Goal: Task Accomplishment & Management: Use online tool/utility

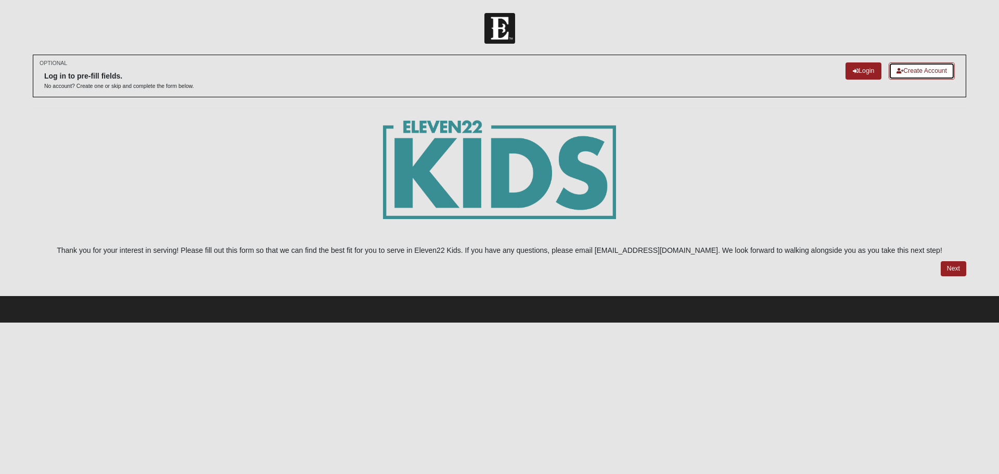
click at [920, 67] on link "Create Account" at bounding box center [922, 70] width 66 height 17
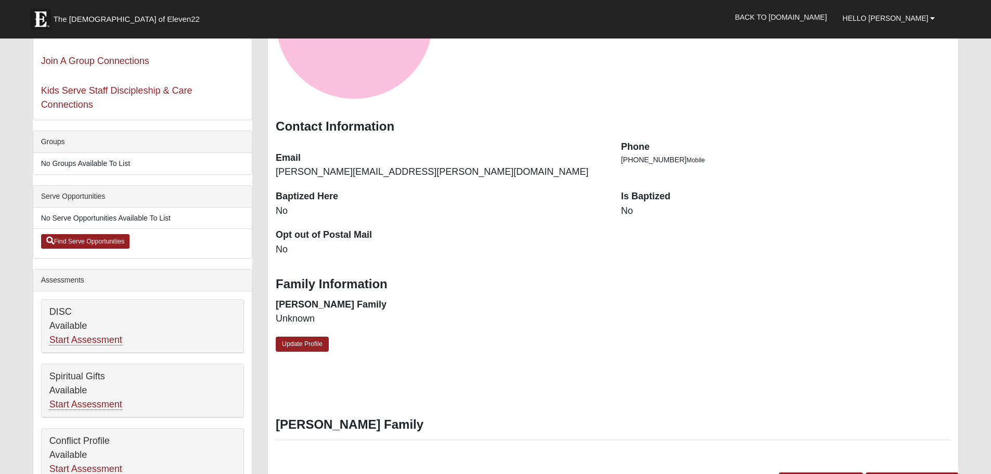
scroll to position [156, 0]
click at [297, 347] on link "Update Profile" at bounding box center [302, 343] width 53 height 15
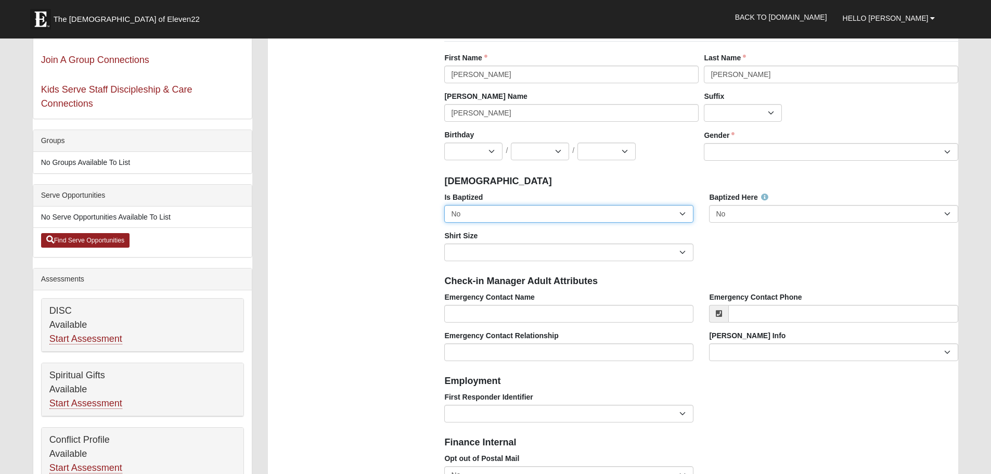
click at [517, 217] on select "No Yes" at bounding box center [568, 214] width 249 height 18
select select "True"
click at [444, 205] on select "No Yes" at bounding box center [568, 214] width 249 height 18
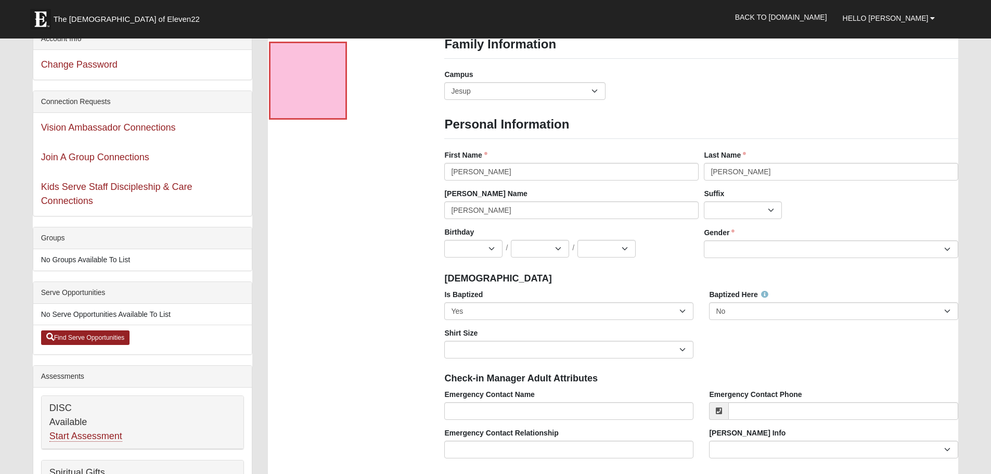
scroll to position [52, 0]
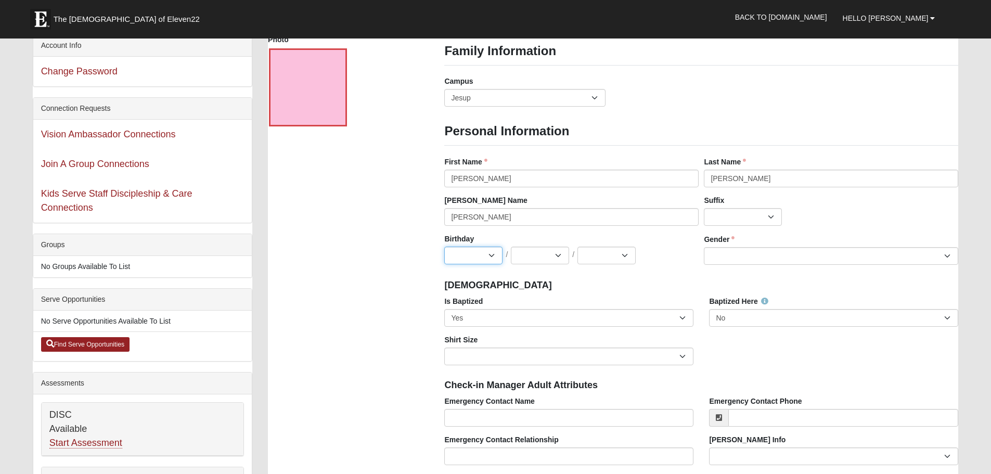
click at [481, 254] on select "Jan Feb Mar Apr May Jun Jul Aug Sep Oct Nov Dec" at bounding box center [473, 256] width 58 height 18
select select "10"
click at [444, 247] on select "Jan Feb Mar Apr May Jun Jul Aug Sep Oct Nov Dec" at bounding box center [473, 256] width 58 height 18
click at [546, 251] on select "1 2 3 4 5 6 7 8 9 10 11 12 13 14 15 16 17 18 19 20 21 22 23 24 25 26 27 28 29 3…" at bounding box center [540, 256] width 58 height 18
select select "17"
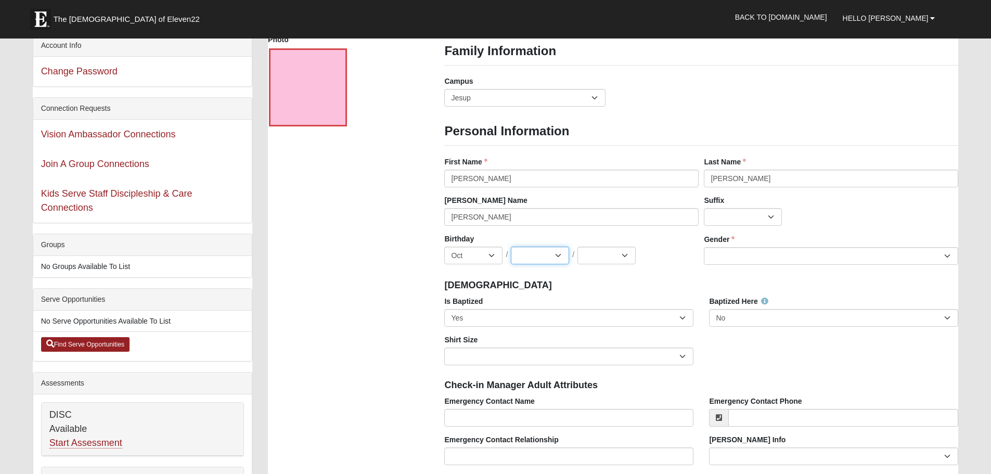
click at [511, 247] on select "1 2 3 4 5 6 7 8 9 10 11 12 13 14 15 16 17 18 19 20 21 22 23 24 25 26 27 28 29 3…" at bounding box center [540, 256] width 58 height 18
click at [606, 254] on select "2025 2024 2023 2022 2021 2020 2019 2018 2017 2016 2015 2014 2013 2012 2011 2010…" at bounding box center [607, 256] width 58 height 18
select select "1980"
click at [578, 247] on select "2025 2024 2023 2022 2021 2020 2019 2018 2017 2016 2015 2014 2013 2012 2011 2010…" at bounding box center [607, 256] width 58 height 18
click at [767, 260] on select "Male Female" at bounding box center [831, 256] width 254 height 18
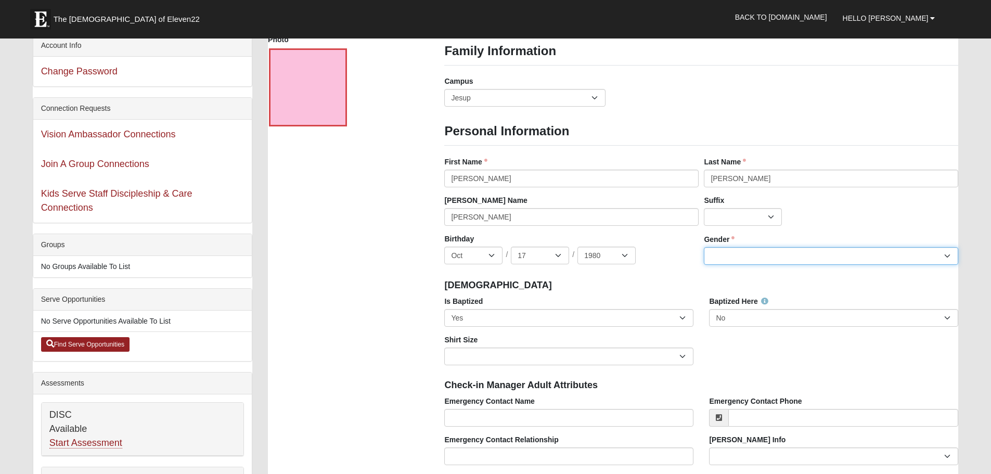
select select "[DEMOGRAPHIC_DATA]"
click at [704, 247] on select "Male Female" at bounding box center [831, 256] width 254 height 18
click at [634, 286] on h4 "Baptism" at bounding box center [701, 285] width 514 height 11
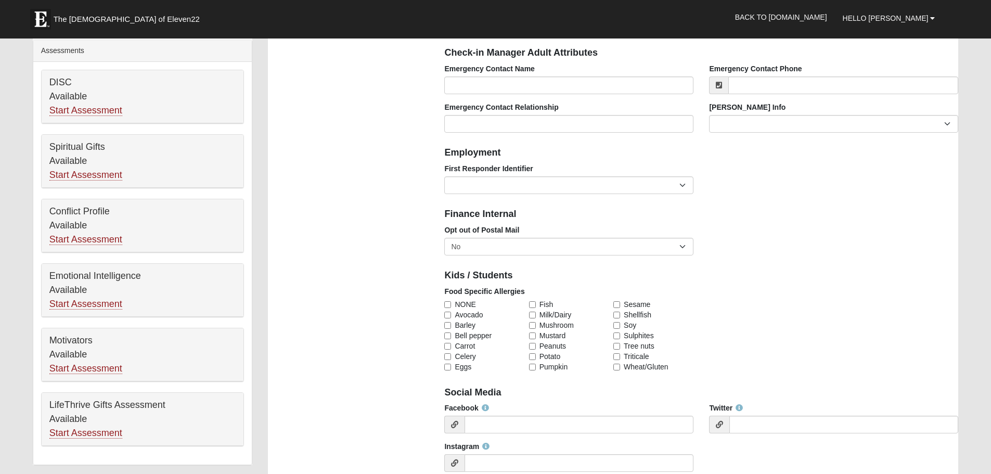
scroll to position [364, 0]
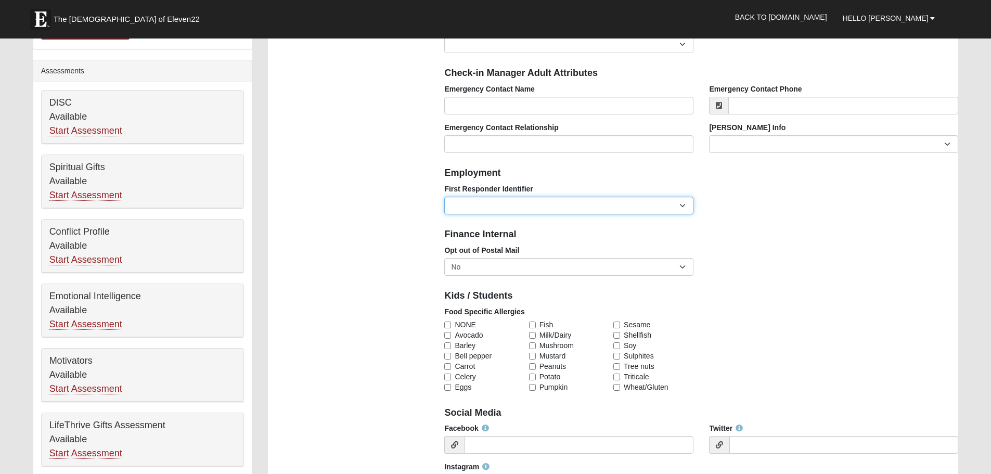
click at [493, 203] on select "EMT | Paramedic | Medical Firefighter | Fire Department Police Officer | Sherif…" at bounding box center [568, 206] width 249 height 18
click at [493, 204] on select "EMT | Paramedic | Medical Firefighter | Fire Department Police Officer | Sherif…" at bounding box center [568, 206] width 249 height 18
click at [406, 191] on div "Photo Family Information Campus Arlington Baymeadows Eleven22 Online Fleming Is…" at bounding box center [613, 420] width 706 height 1397
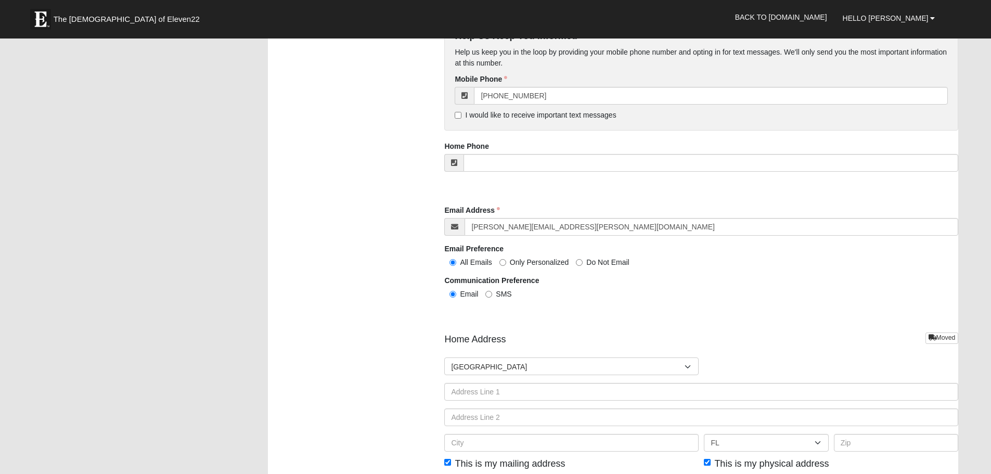
scroll to position [1041, 0]
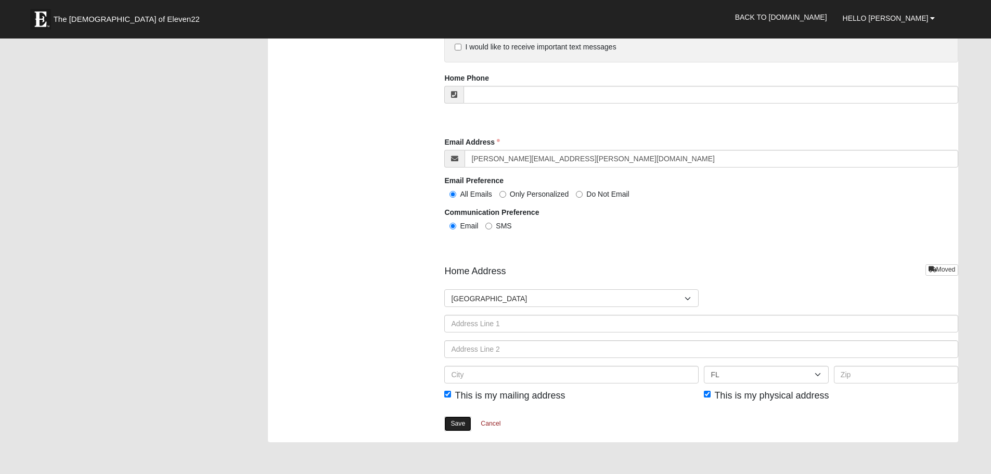
click at [459, 428] on link "Save" at bounding box center [457, 423] width 27 height 15
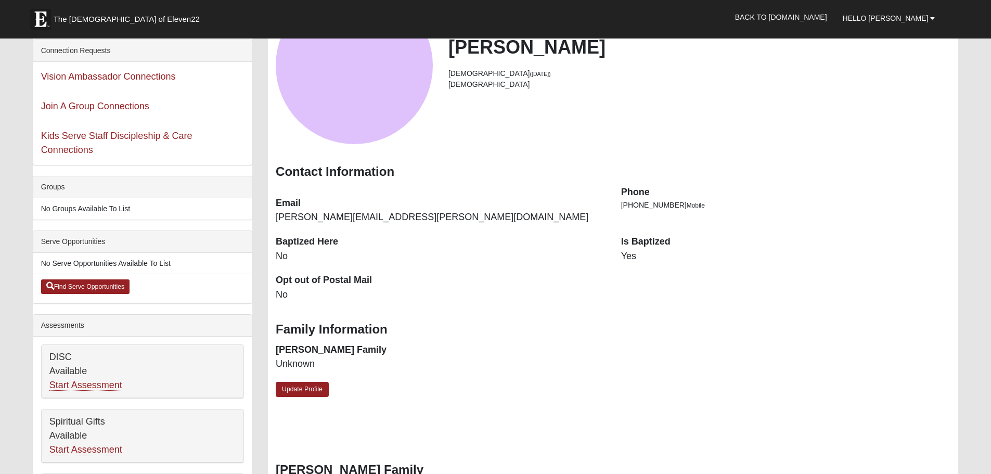
scroll to position [208, 0]
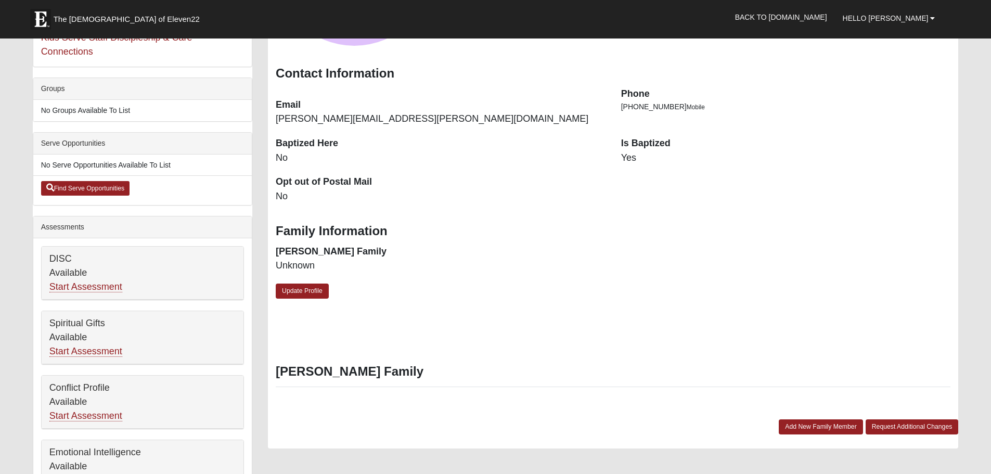
click at [110, 278] on div "DISC Available Start Assessment" at bounding box center [143, 273] width 202 height 53
click at [108, 288] on link "Start Assessment" at bounding box center [85, 287] width 73 height 11
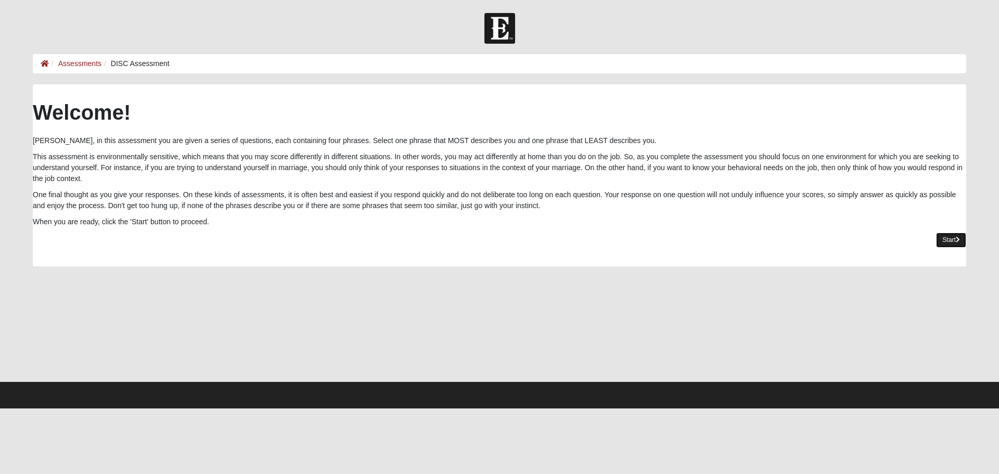
click at [948, 236] on link "Start" at bounding box center [951, 240] width 30 height 15
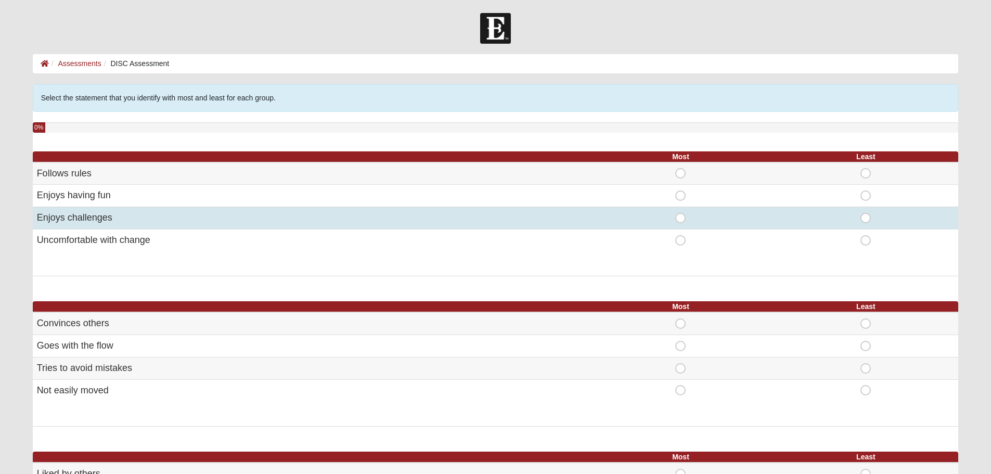
click at [681, 213] on span "Most" at bounding box center [681, 213] width 0 height 0
click at [681, 220] on input "Most" at bounding box center [684, 218] width 7 height 10
radio input "true"
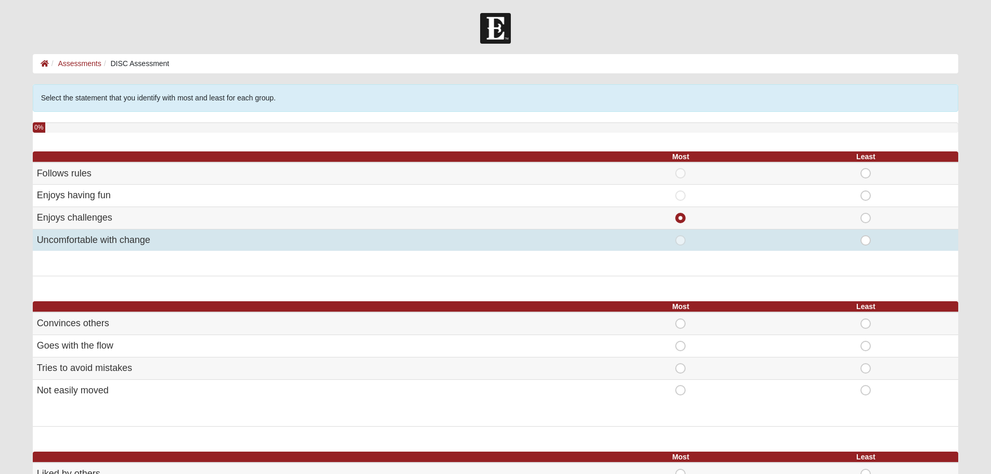
click at [866, 235] on span "Least" at bounding box center [866, 235] width 0 height 0
click at [866, 240] on input "Least" at bounding box center [869, 240] width 7 height 10
radio input "true"
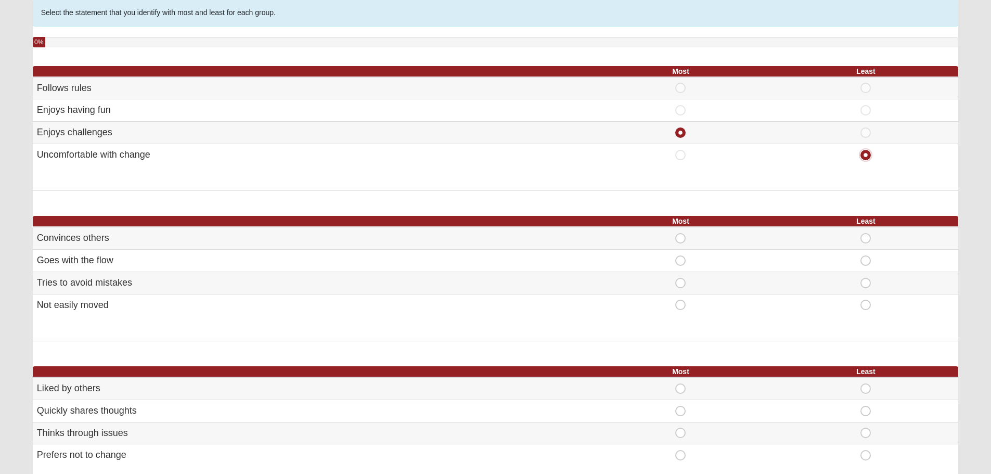
scroll to position [104, 0]
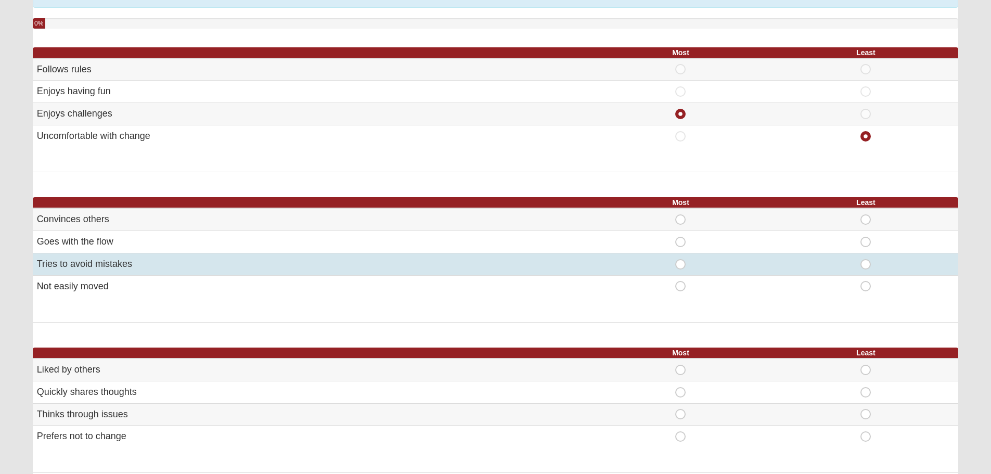
click at [681, 259] on span "Most" at bounding box center [681, 259] width 0 height 0
click at [681, 265] on input "Most" at bounding box center [684, 264] width 7 height 10
radio input "true"
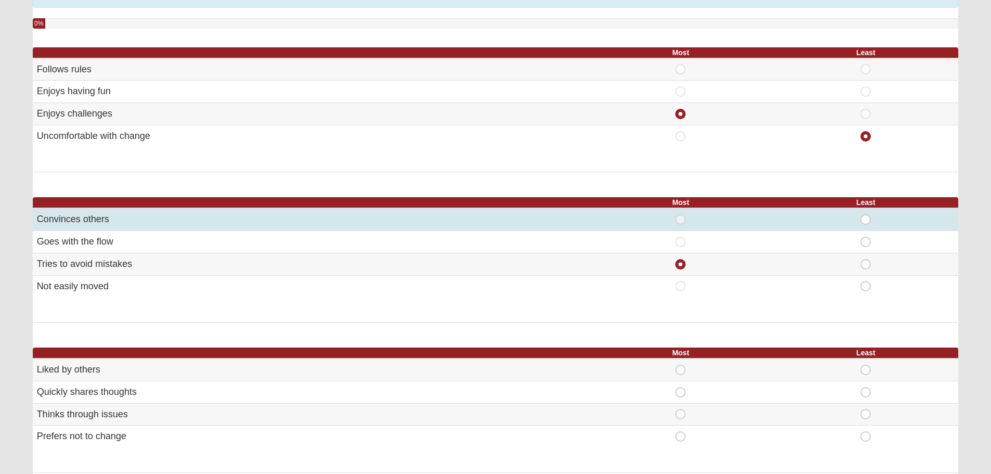
click at [866, 214] on span "Least" at bounding box center [866, 214] width 0 height 0
click at [866, 219] on input "Least" at bounding box center [869, 219] width 7 height 10
radio input "true"
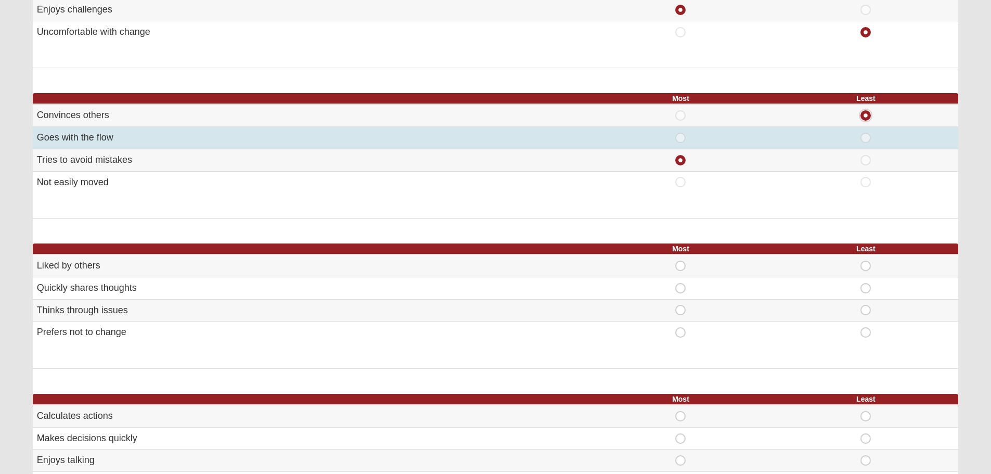
scroll to position [260, 0]
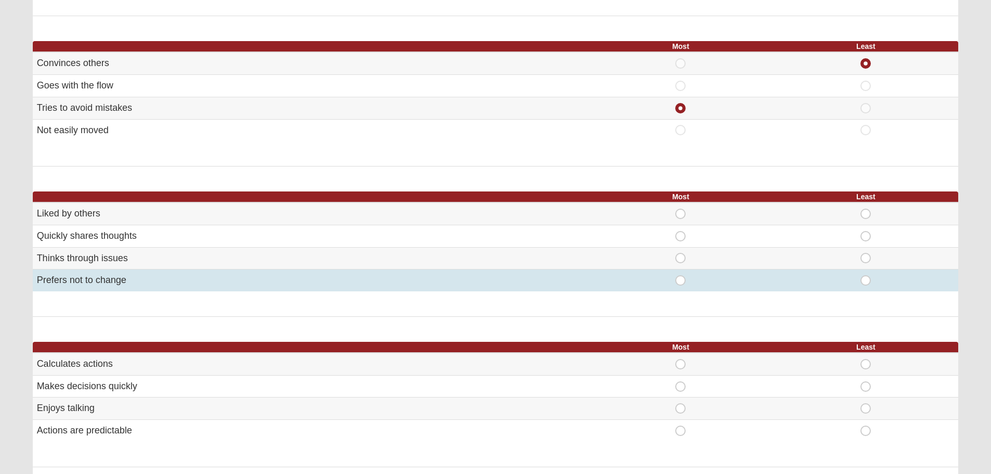
click at [866, 275] on span "Least" at bounding box center [866, 275] width 0 height 0
click at [866, 280] on input "Least" at bounding box center [869, 280] width 7 height 10
radio input "true"
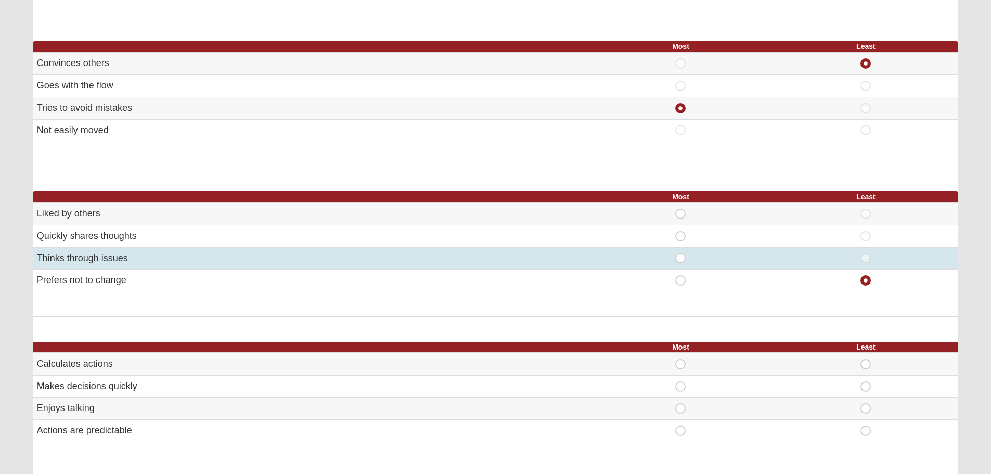
click at [681, 253] on span "Most" at bounding box center [681, 253] width 0 height 0
click at [681, 261] on input "Most" at bounding box center [684, 258] width 7 height 10
radio input "true"
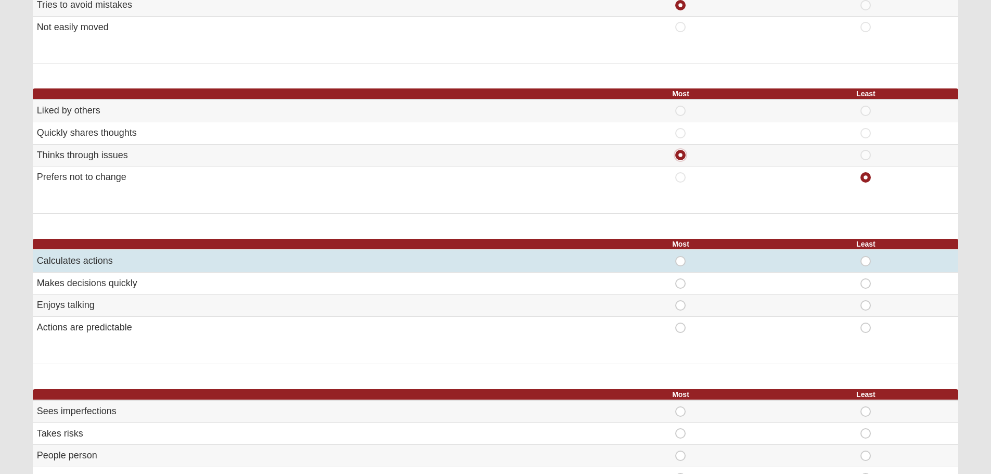
scroll to position [364, 0]
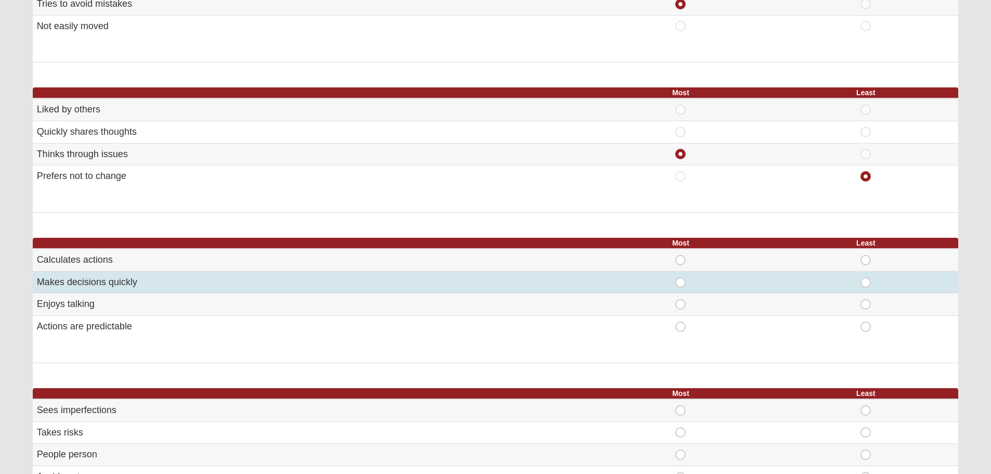
click at [866, 277] on span "Least" at bounding box center [866, 277] width 0 height 0
click at [869, 284] on input "Least" at bounding box center [869, 282] width 7 height 10
radio input "true"
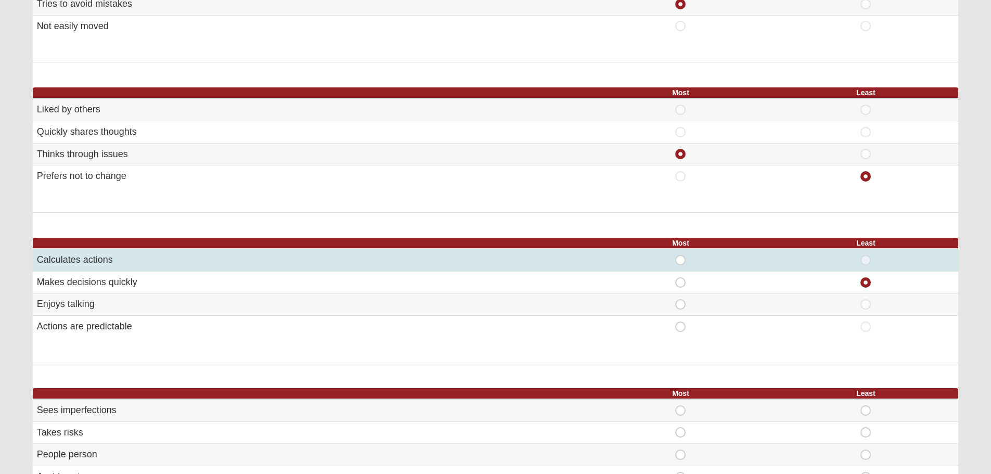
click at [681, 255] on span "Most" at bounding box center [681, 255] width 0 height 0
click at [681, 260] on input "Most" at bounding box center [684, 260] width 7 height 10
radio input "true"
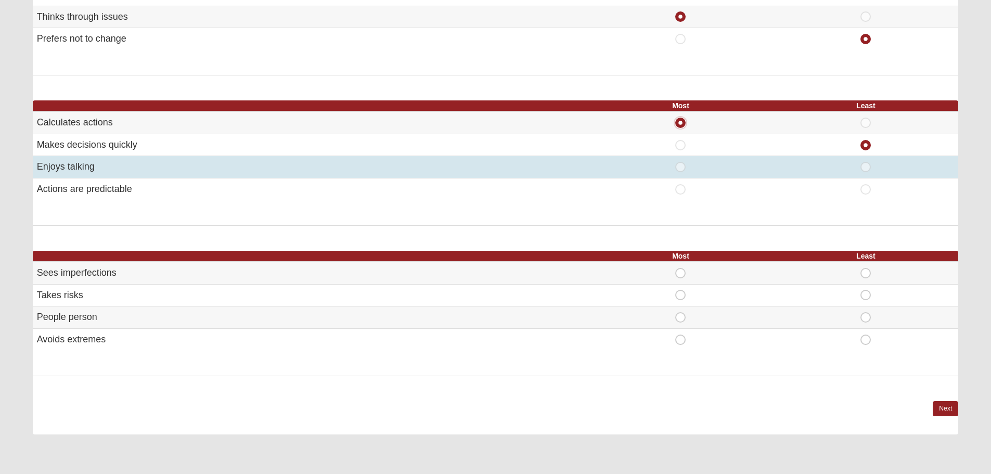
scroll to position [520, 0]
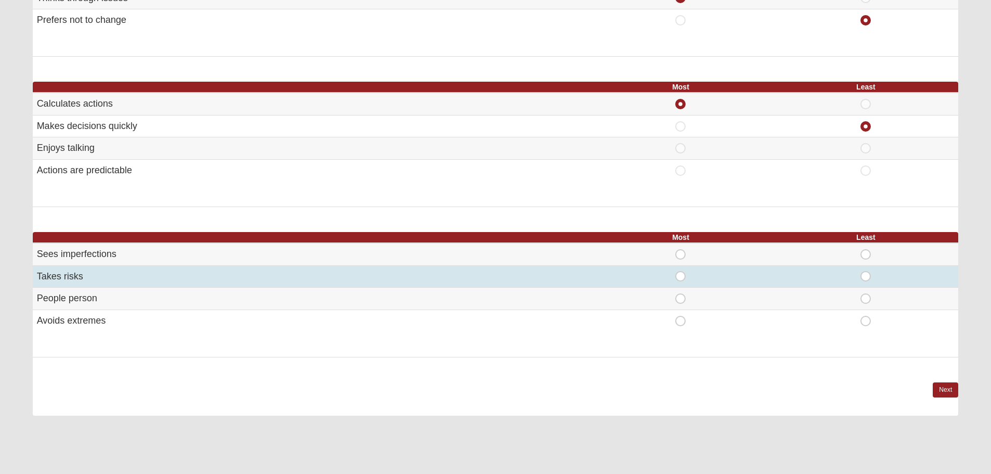
click at [866, 271] on span "Least" at bounding box center [866, 271] width 0 height 0
click at [867, 277] on input "Least" at bounding box center [869, 276] width 7 height 10
radio input "true"
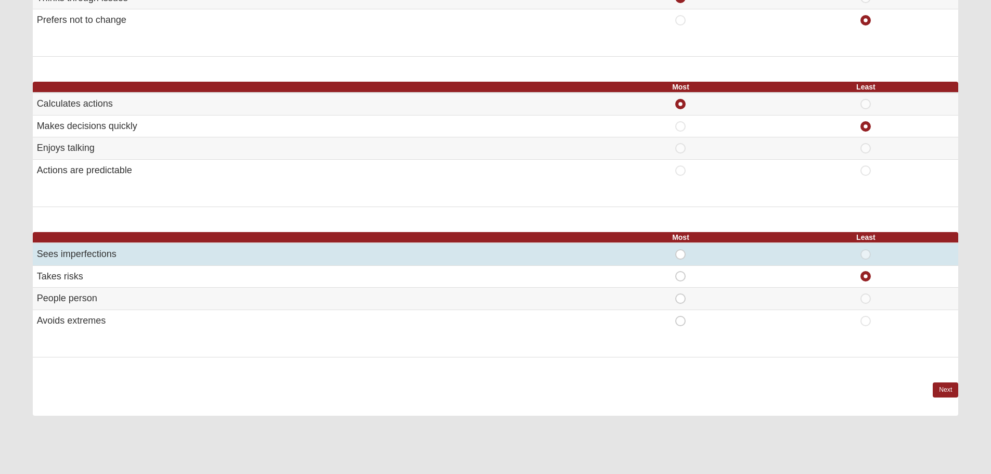
click at [681, 249] on span "Most" at bounding box center [681, 249] width 0 height 0
click at [681, 252] on input "Most" at bounding box center [684, 254] width 7 height 10
radio input "true"
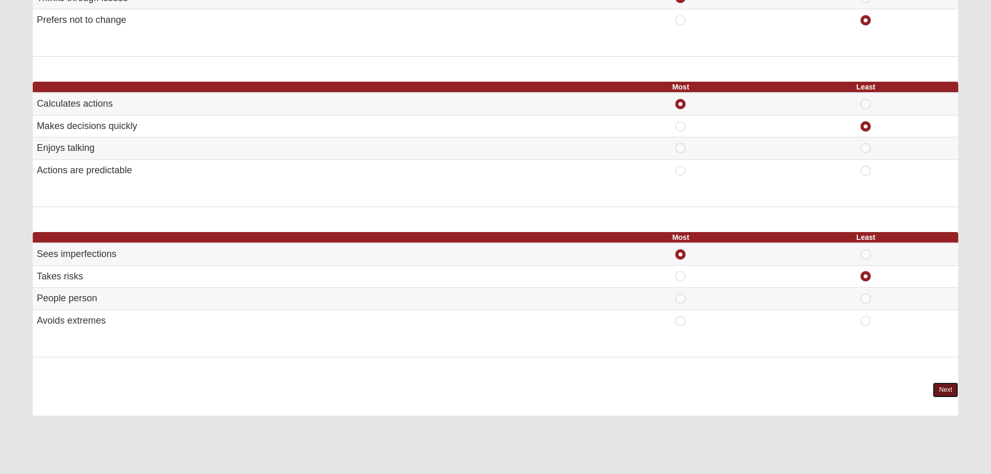
drag, startPoint x: 949, startPoint y: 389, endPoint x: 941, endPoint y: 390, distance: 8.4
click at [949, 389] on link "Next" at bounding box center [945, 389] width 25 height 15
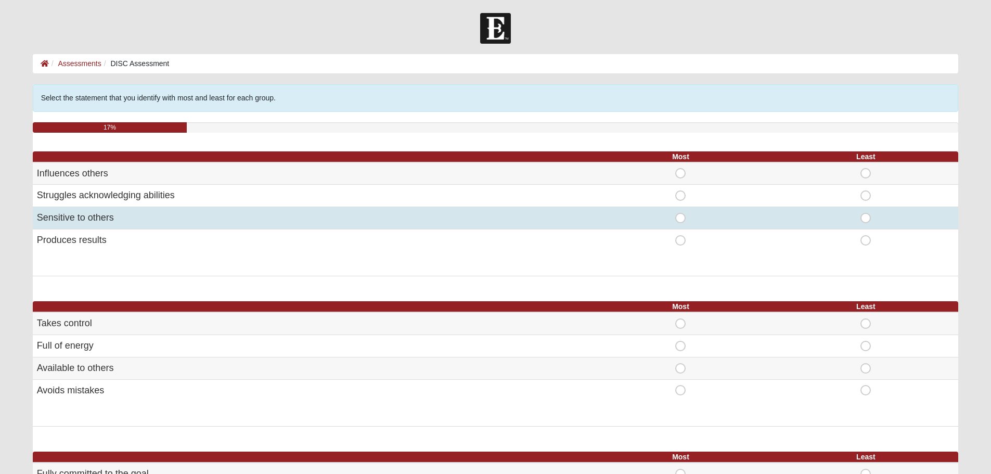
click at [681, 213] on span "Most" at bounding box center [681, 213] width 0 height 0
click at [681, 216] on input "Most" at bounding box center [684, 218] width 7 height 10
radio input "true"
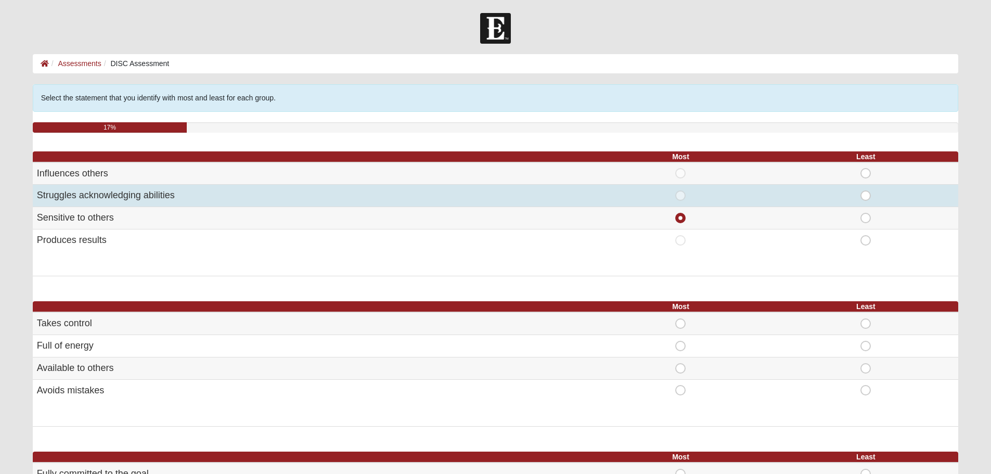
click at [681, 190] on span "Most" at bounding box center [681, 190] width 0 height 0
click at [681, 193] on input "Most" at bounding box center [684, 195] width 7 height 10
radio input "true"
radio input "false"
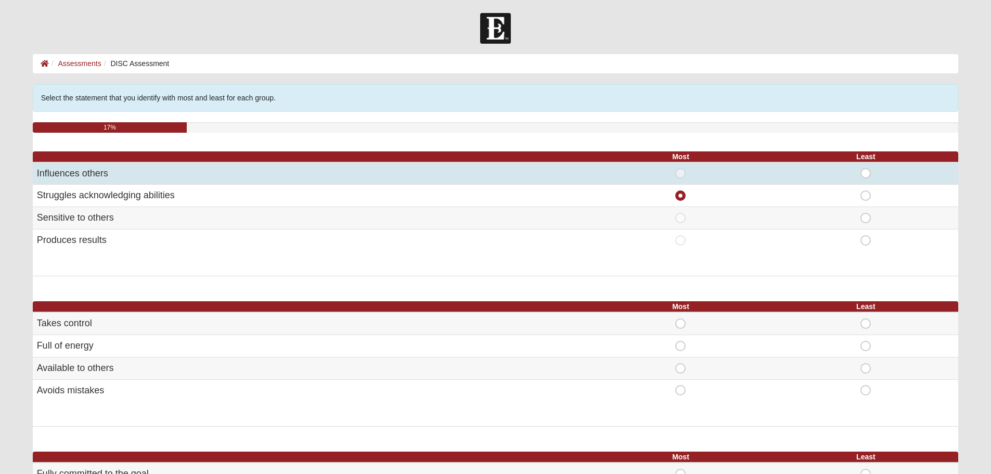
click at [866, 168] on span "Least" at bounding box center [866, 168] width 0 height 0
click at [866, 174] on input "Least" at bounding box center [869, 173] width 7 height 10
radio input "true"
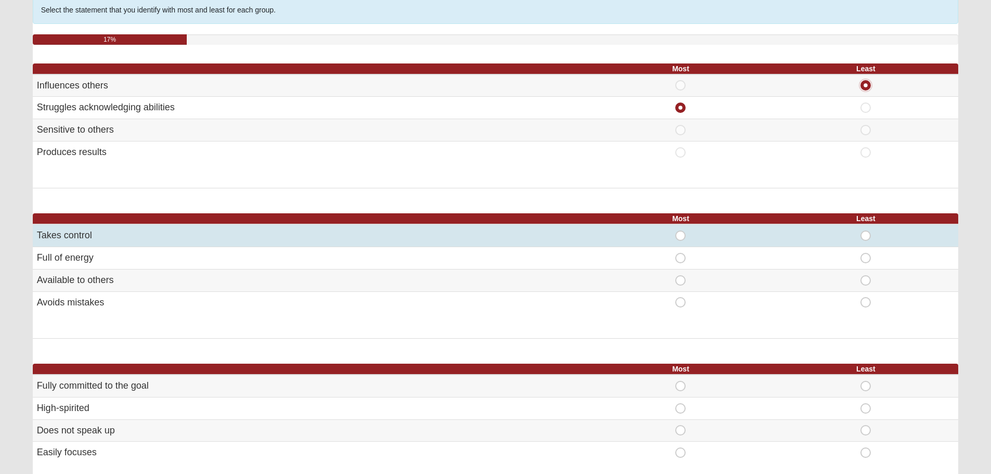
scroll to position [104, 0]
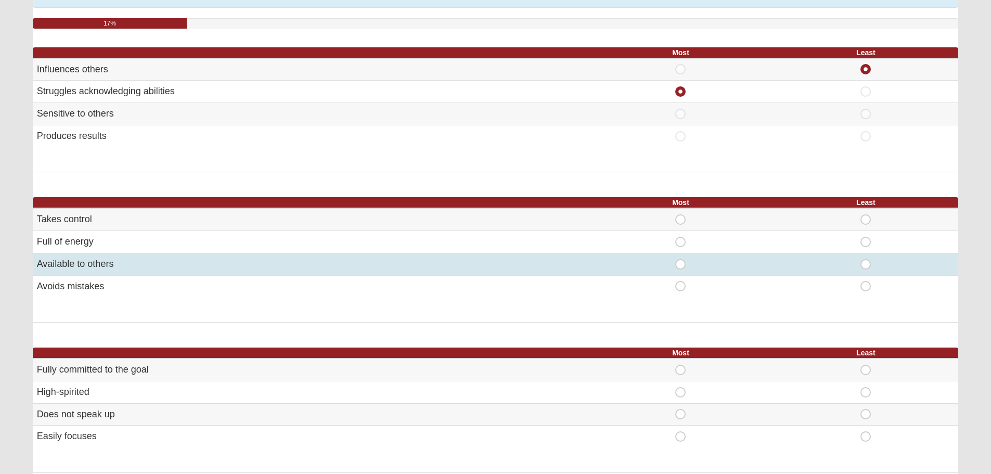
click at [681, 259] on span "Most" at bounding box center [681, 259] width 0 height 0
click at [681, 264] on input "Most" at bounding box center [684, 264] width 7 height 10
radio input "true"
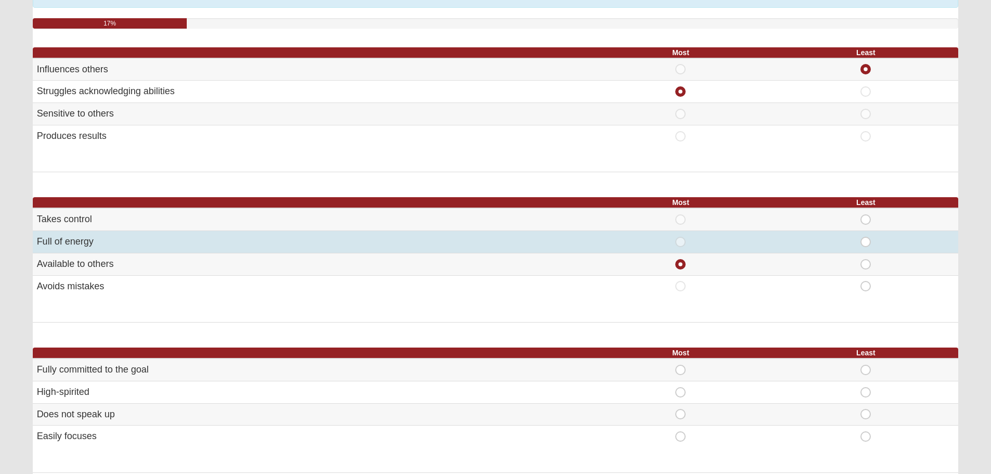
click at [866, 237] on span "Least" at bounding box center [866, 237] width 0 height 0
click at [866, 241] on input "Least" at bounding box center [869, 242] width 7 height 10
radio input "true"
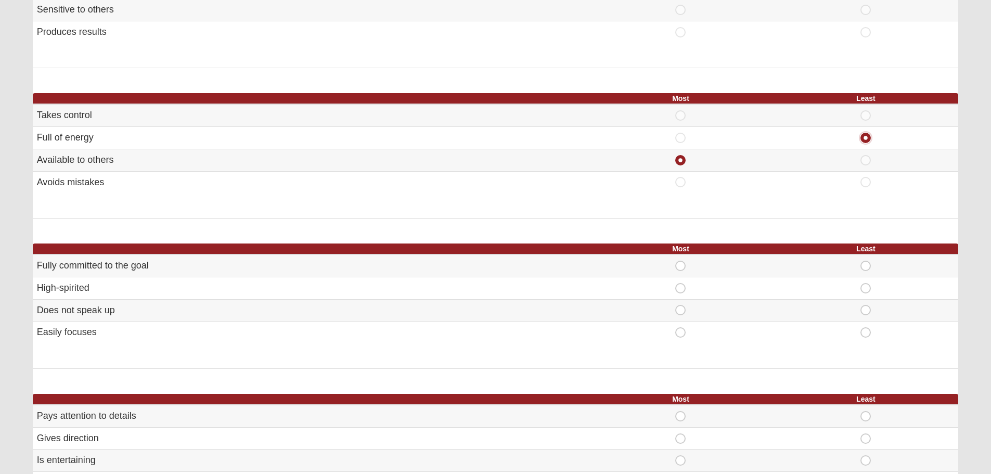
scroll to position [260, 0]
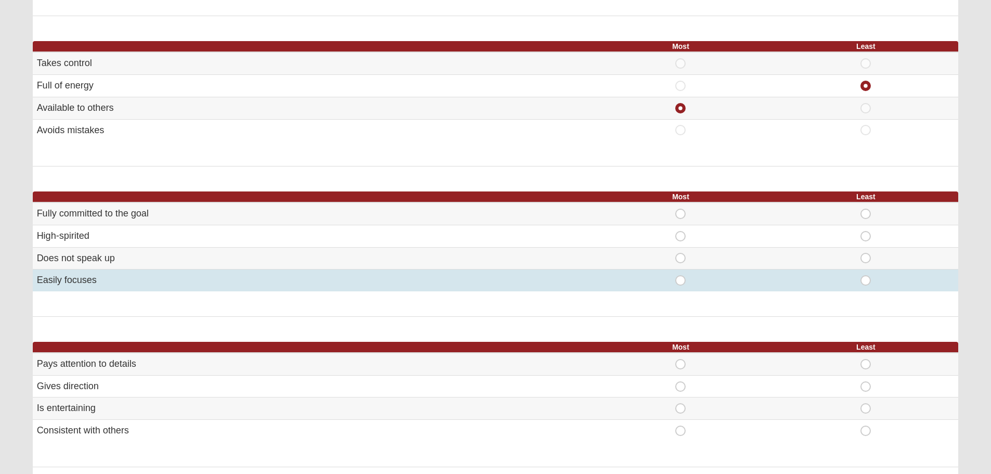
click at [866, 275] on span "Least" at bounding box center [866, 275] width 0 height 0
click at [866, 279] on input "Least" at bounding box center [869, 280] width 7 height 10
radio input "true"
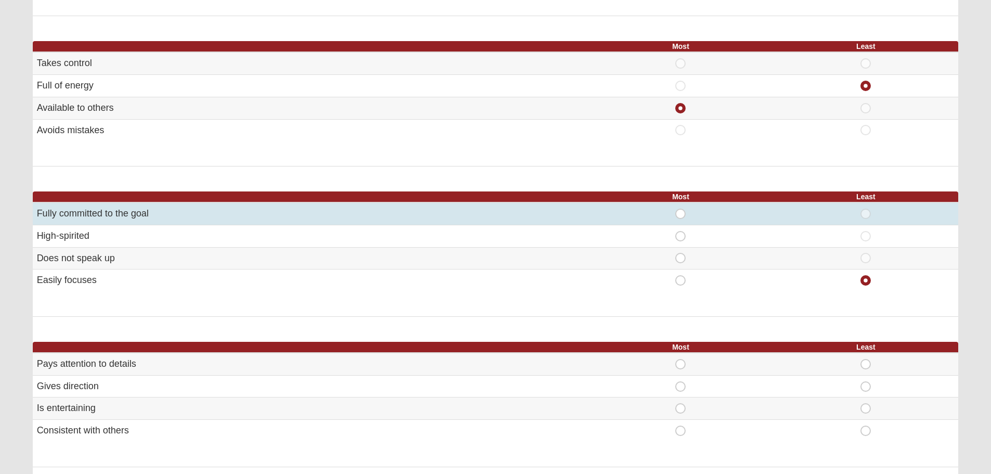
click at [681, 209] on span "Most" at bounding box center [681, 209] width 0 height 0
click at [681, 213] on input "Most" at bounding box center [684, 214] width 7 height 10
radio input "true"
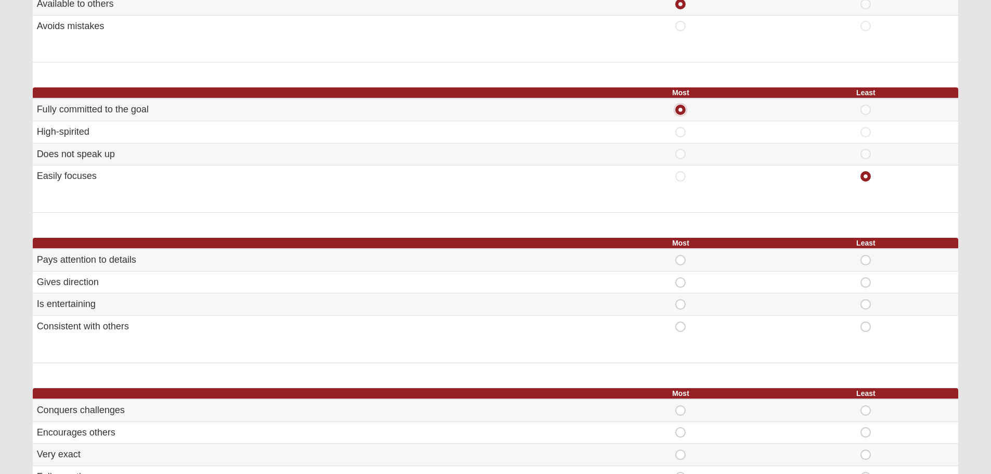
scroll to position [416, 0]
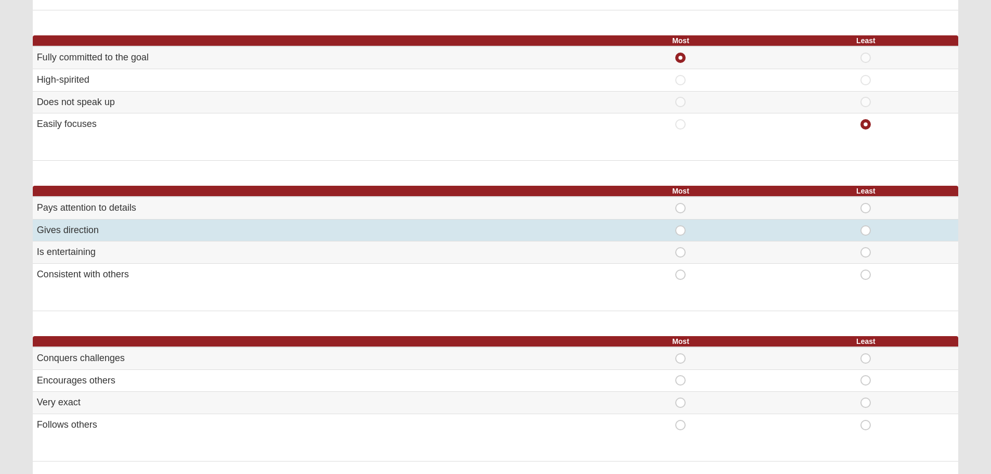
click at [866, 225] on span "Least" at bounding box center [866, 225] width 0 height 0
click at [870, 229] on input "Least" at bounding box center [869, 230] width 7 height 10
radio input "true"
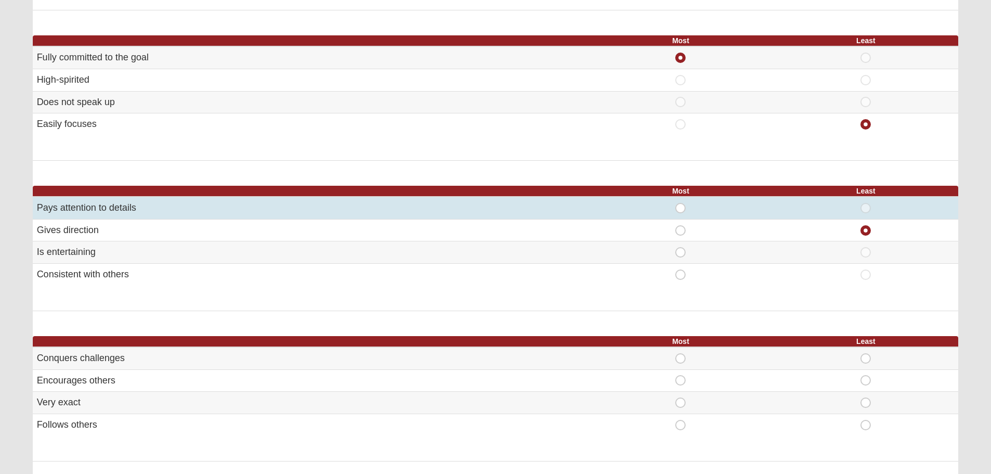
click at [674, 203] on div "Most" at bounding box center [681, 208] width 173 height 10
click at [681, 203] on span "Most" at bounding box center [681, 203] width 0 height 0
click at [681, 210] on input "Most" at bounding box center [684, 208] width 7 height 10
radio input "true"
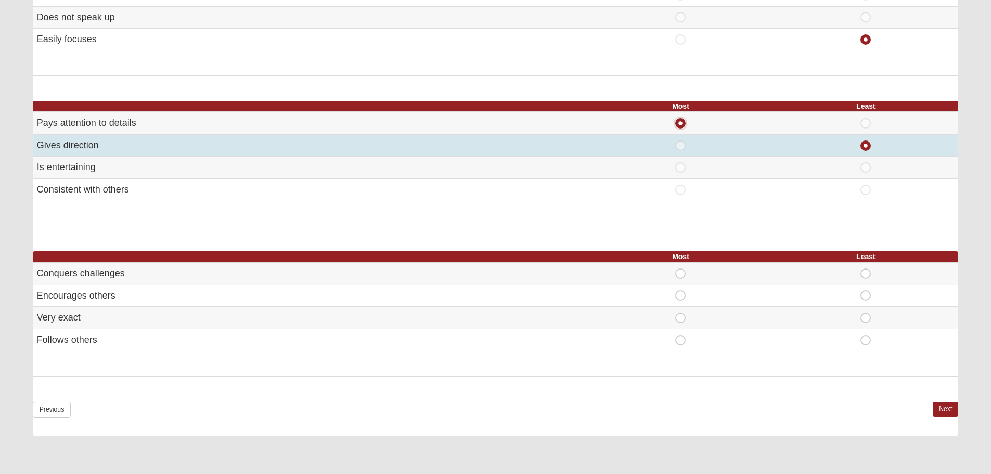
scroll to position [520, 0]
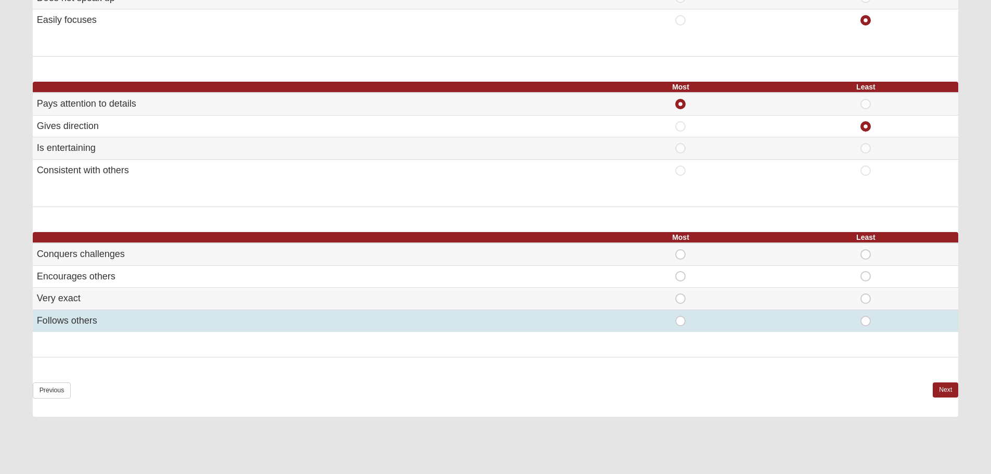
click at [866, 316] on span "Least" at bounding box center [866, 316] width 0 height 0
click at [869, 323] on input "Least" at bounding box center [869, 321] width 7 height 10
radio input "true"
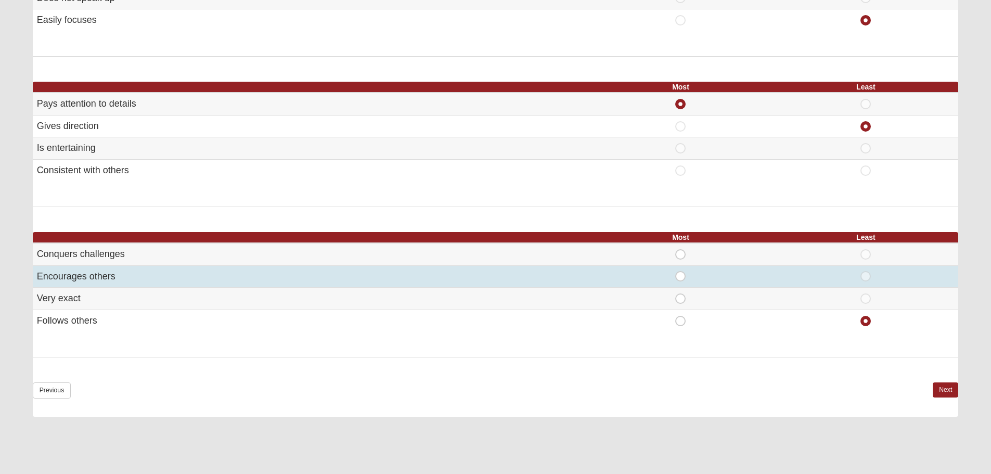
click at [681, 271] on span "Most" at bounding box center [681, 271] width 0 height 0
click at [681, 273] on input "Most" at bounding box center [684, 276] width 7 height 10
radio input "true"
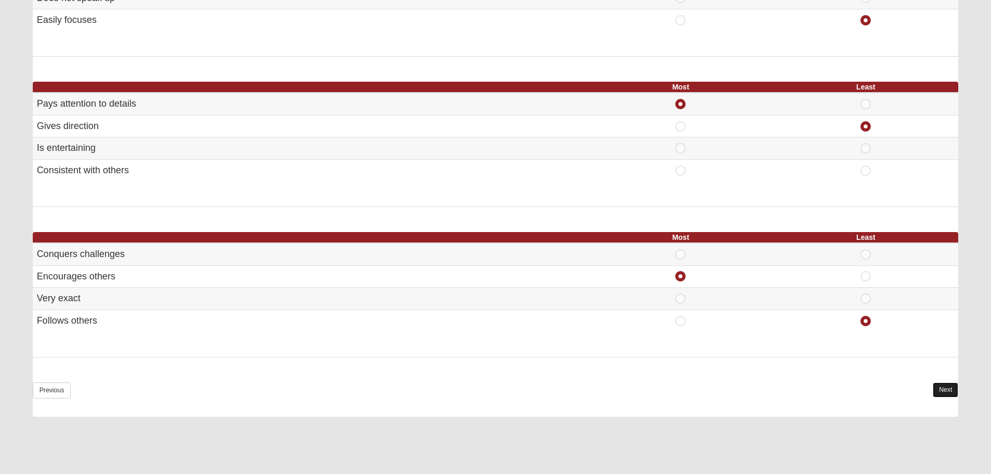
click at [946, 392] on link "Next" at bounding box center [945, 389] width 25 height 15
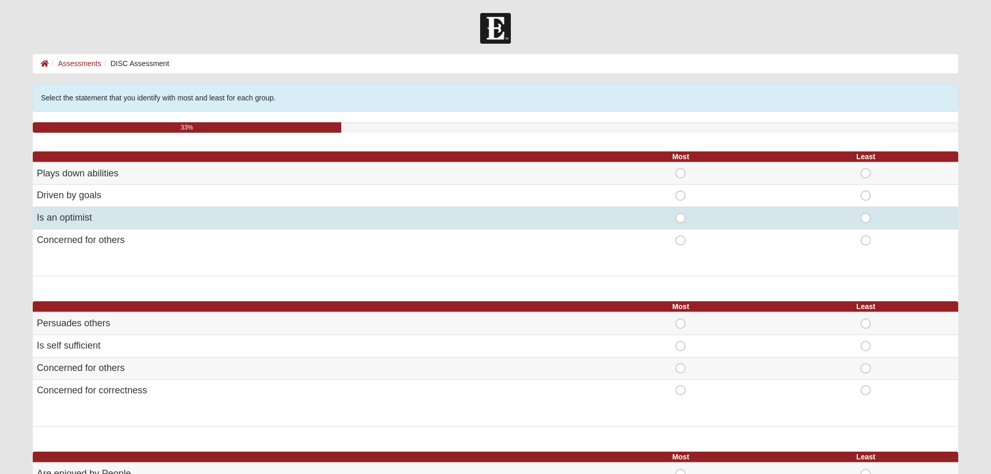
click at [866, 213] on span "Least" at bounding box center [866, 213] width 0 height 0
click at [866, 219] on input "Least" at bounding box center [869, 218] width 7 height 10
radio input "true"
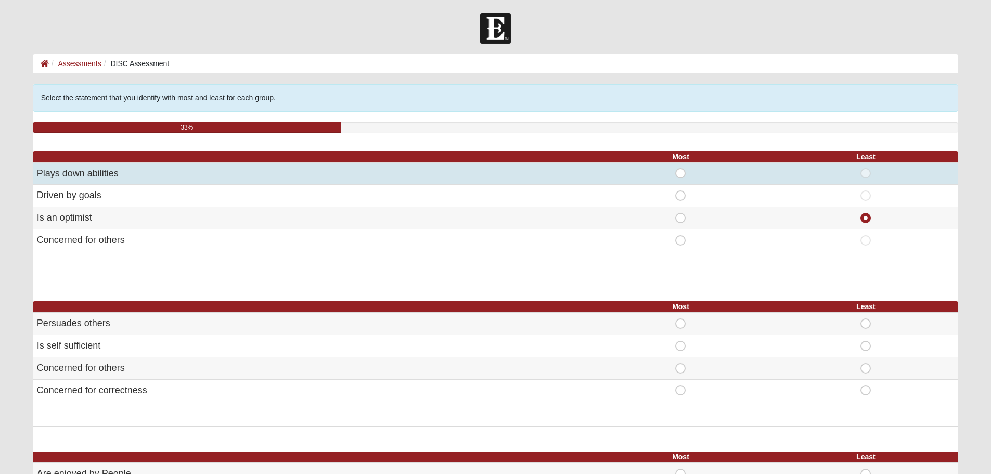
click at [681, 168] on span "Most" at bounding box center [681, 168] width 0 height 0
click at [681, 176] on input "Most" at bounding box center [684, 173] width 7 height 10
radio input "true"
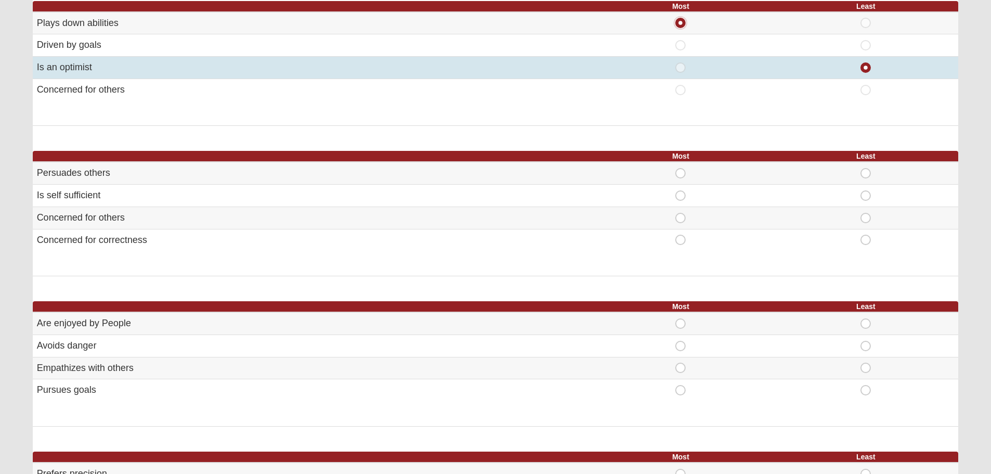
scroll to position [156, 0]
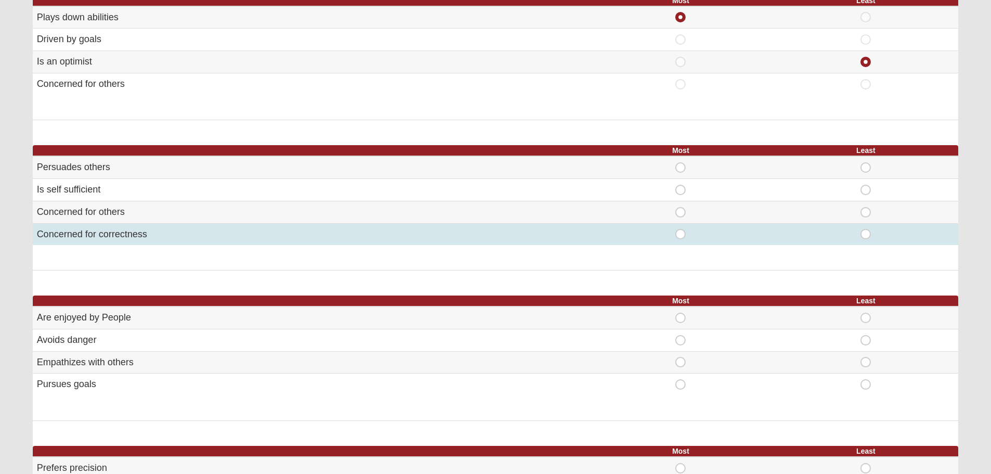
drag, startPoint x: 680, startPoint y: 212, endPoint x: 691, endPoint y: 236, distance: 26.1
click at [691, 236] on tbody "Persuades others Most Least Is self sufficient Most Least" at bounding box center [496, 200] width 926 height 89
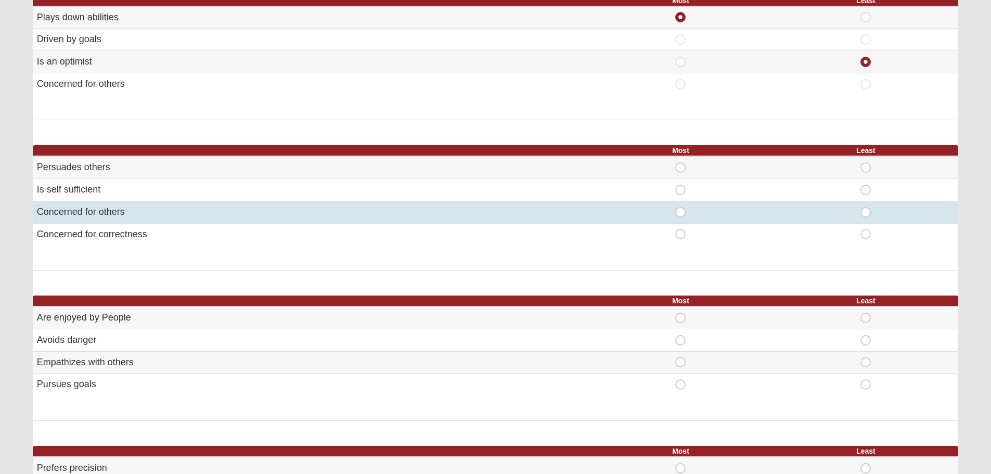
click at [666, 214] on div "Most" at bounding box center [681, 212] width 173 height 10
click at [681, 207] on span "Most" at bounding box center [681, 207] width 0 height 0
click at [681, 212] on input "Most" at bounding box center [684, 212] width 7 height 10
radio input "true"
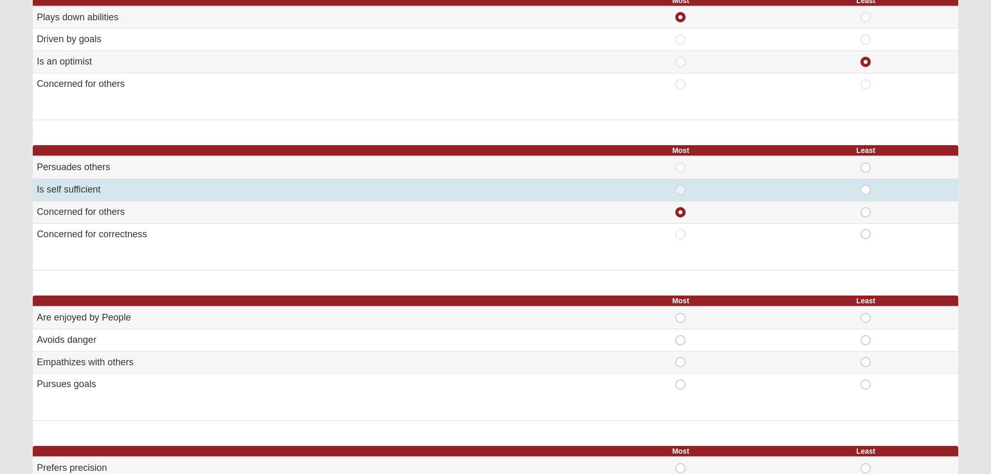
click at [866, 185] on span "Least" at bounding box center [866, 185] width 0 height 0
click at [871, 189] on input "Least" at bounding box center [869, 190] width 7 height 10
radio input "true"
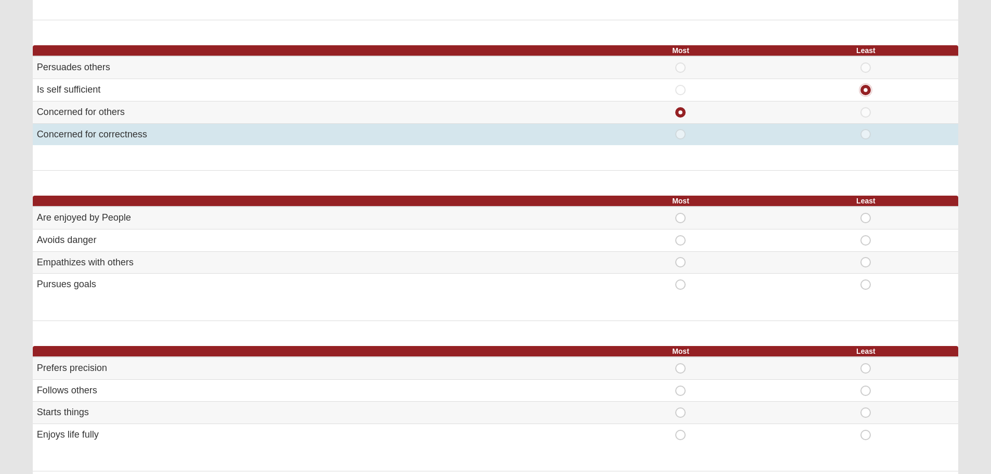
scroll to position [260, 0]
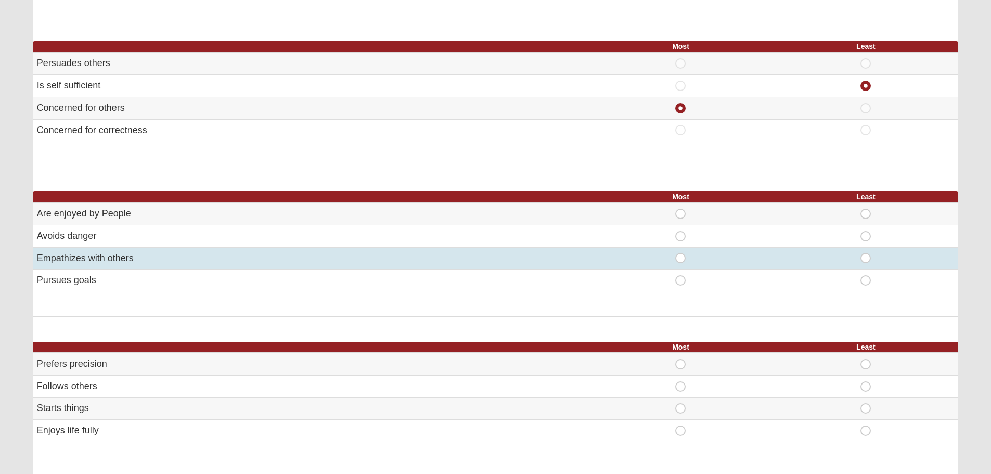
click at [681, 253] on span "Most" at bounding box center [681, 253] width 0 height 0
click at [681, 258] on input "Most" at bounding box center [684, 258] width 7 height 10
radio input "true"
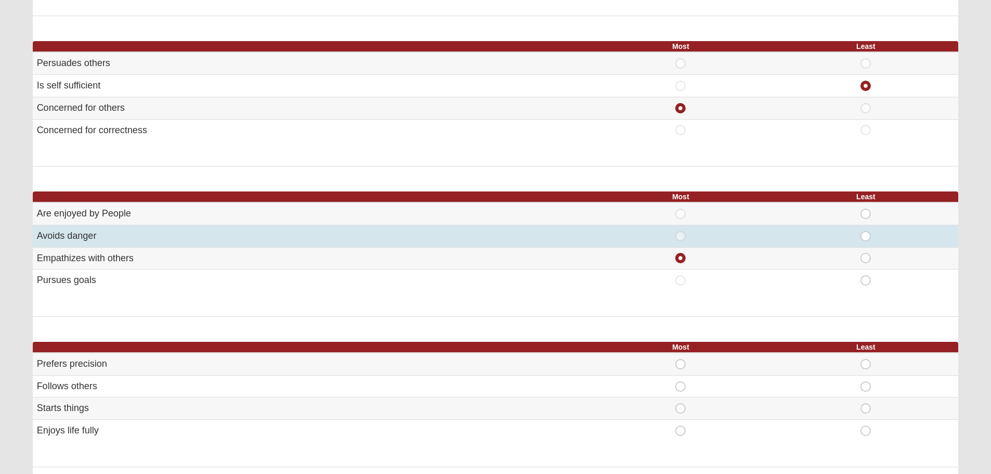
click at [866, 231] on span "Least" at bounding box center [866, 231] width 0 height 0
click at [866, 235] on input "Least" at bounding box center [869, 236] width 7 height 10
radio input "true"
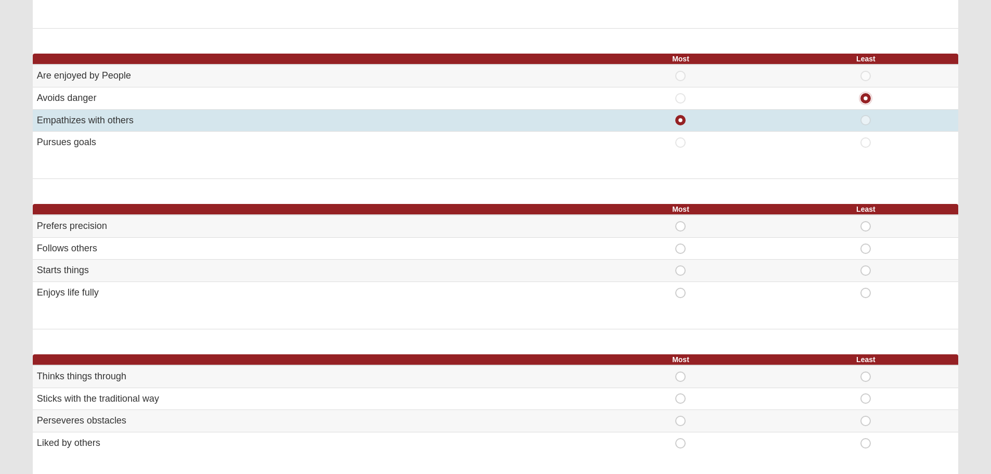
scroll to position [416, 0]
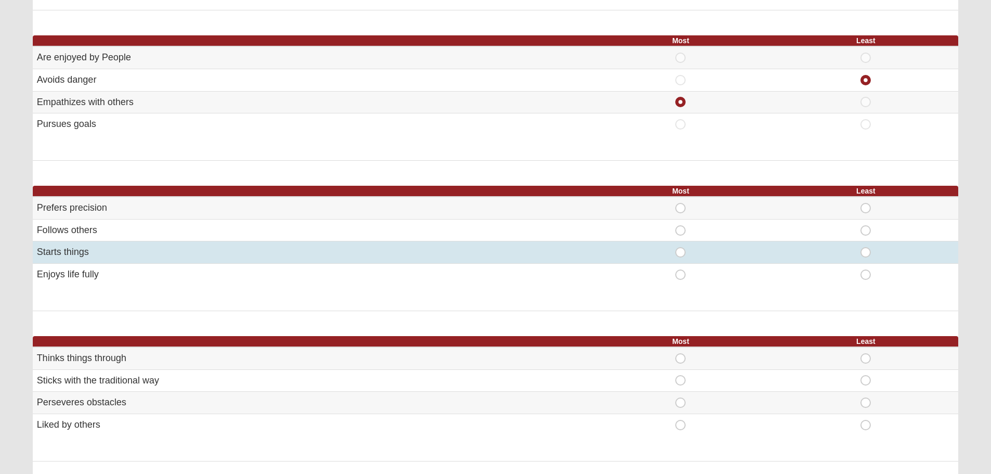
click at [681, 247] on span "Most" at bounding box center [681, 247] width 0 height 0
click at [681, 253] on input "Most" at bounding box center [684, 252] width 7 height 10
radio input "true"
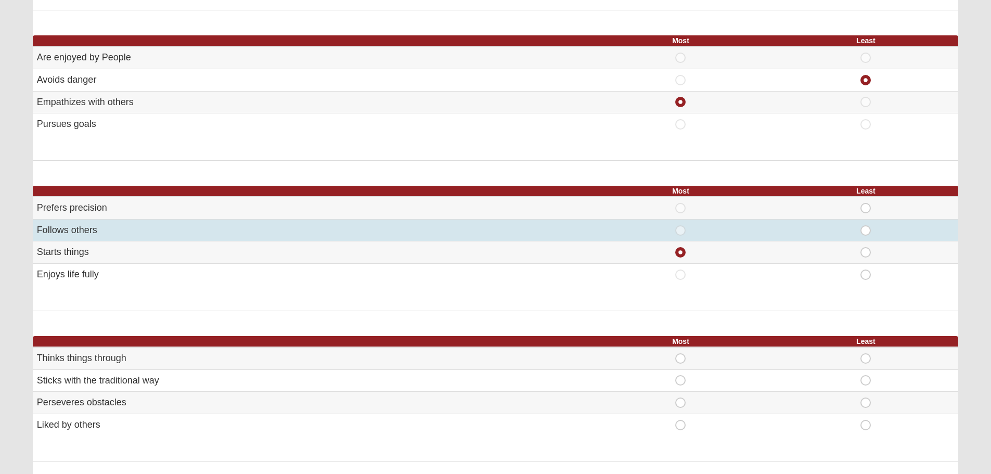
click at [866, 225] on span "Least" at bounding box center [866, 225] width 0 height 0
click at [870, 232] on input "Least" at bounding box center [869, 230] width 7 height 10
radio input "true"
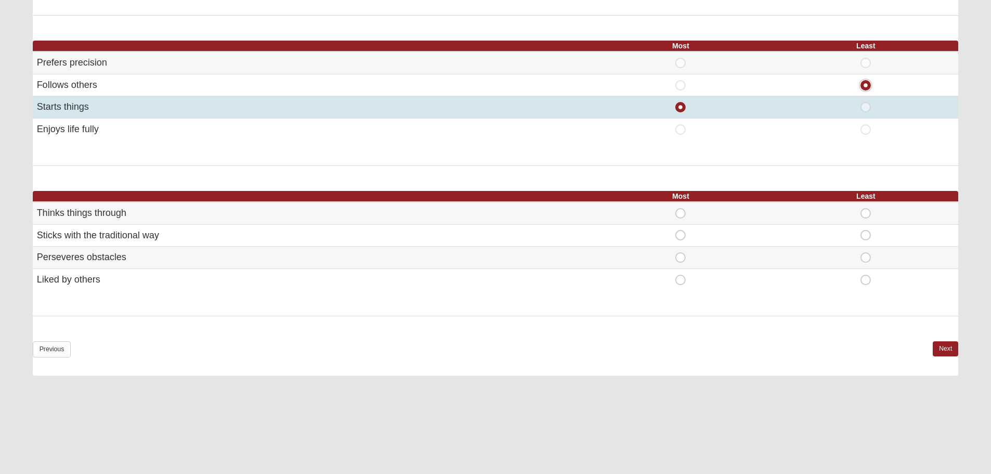
scroll to position [572, 0]
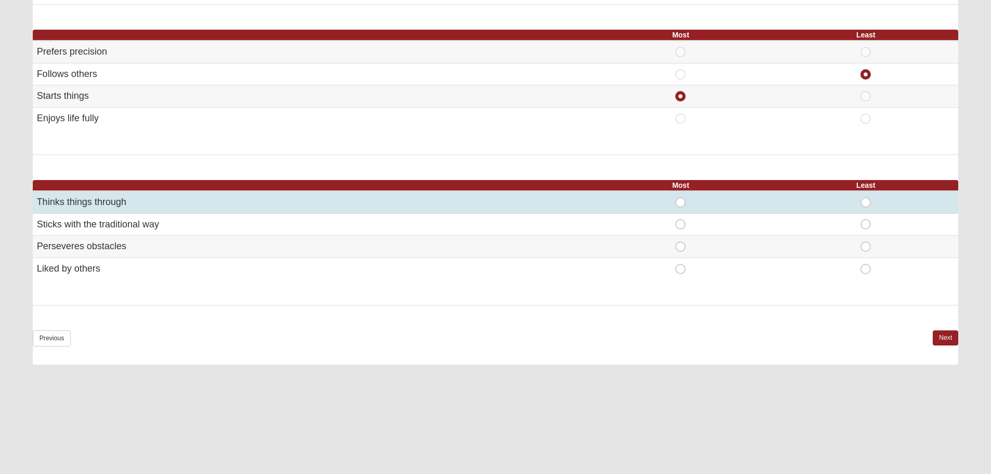
click at [681, 197] on span "Most" at bounding box center [681, 197] width 0 height 0
click at [681, 201] on input "Most" at bounding box center [684, 202] width 7 height 10
radio input "true"
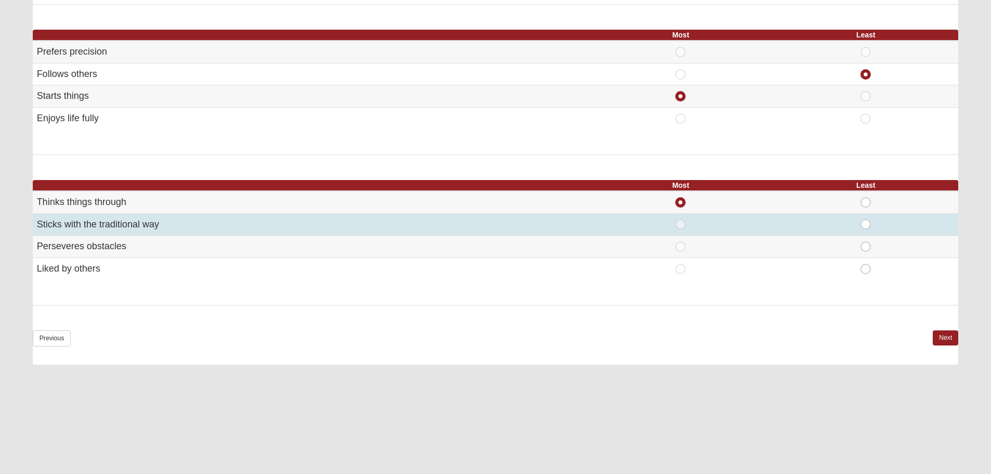
drag, startPoint x: 865, startPoint y: 227, endPoint x: 871, endPoint y: 234, distance: 8.9
click at [866, 219] on span "Least" at bounding box center [866, 219] width 0 height 0
click at [866, 227] on input "Least" at bounding box center [869, 224] width 7 height 10
radio input "true"
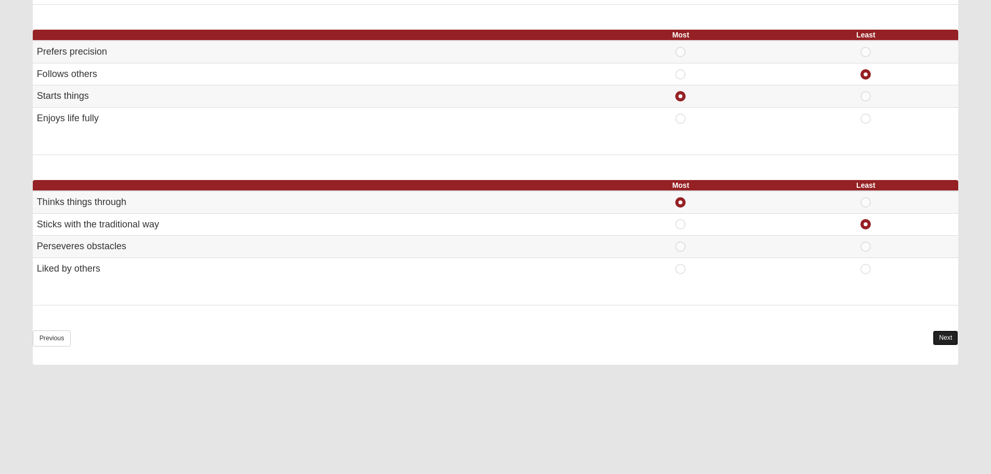
click at [954, 334] on link "Next" at bounding box center [945, 337] width 25 height 15
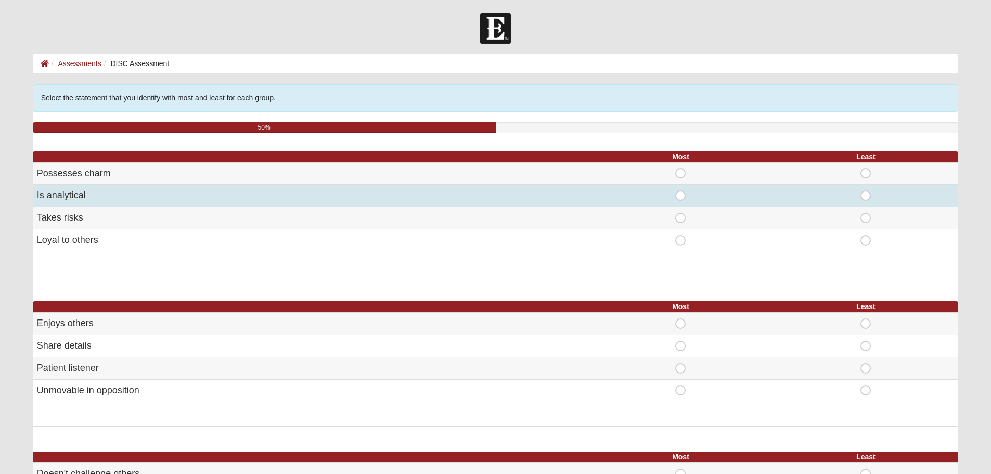
click at [681, 190] on span "Most" at bounding box center [681, 190] width 0 height 0
click at [681, 193] on input "Most" at bounding box center [684, 195] width 7 height 10
radio input "true"
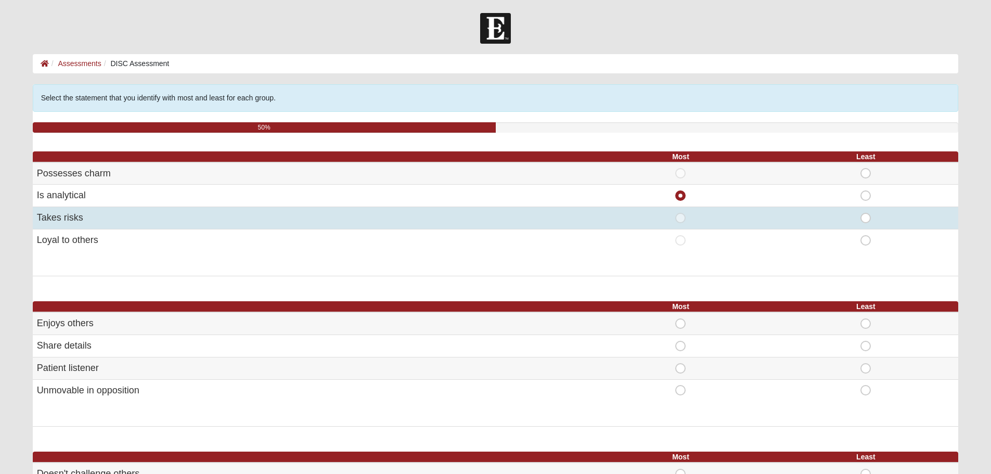
click at [866, 213] on span "Least" at bounding box center [866, 213] width 0 height 0
click at [866, 219] on input "Least" at bounding box center [869, 218] width 7 height 10
radio input "true"
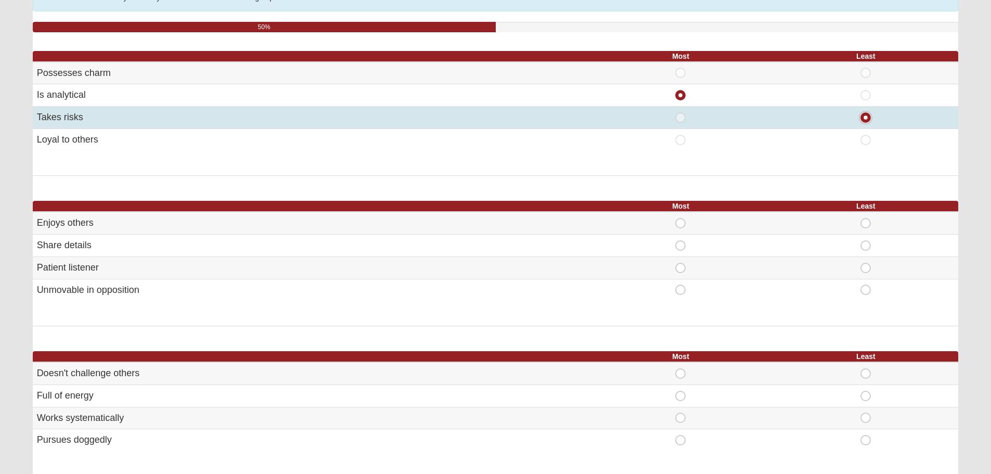
scroll to position [104, 0]
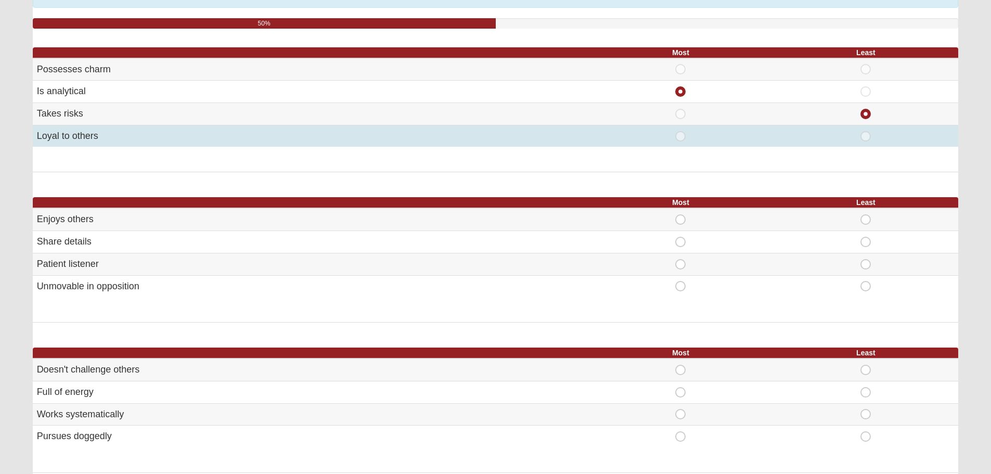
click at [673, 137] on div "Most" at bounding box center [681, 136] width 173 height 10
click at [681, 131] on span "Most" at bounding box center [681, 131] width 0 height 0
click at [681, 137] on input "Most" at bounding box center [684, 136] width 7 height 10
radio input "true"
radio input "false"
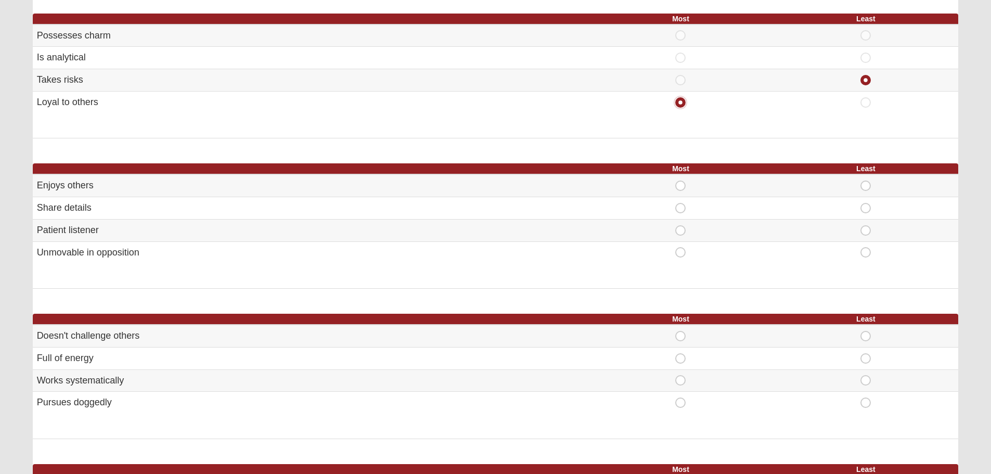
scroll to position [156, 0]
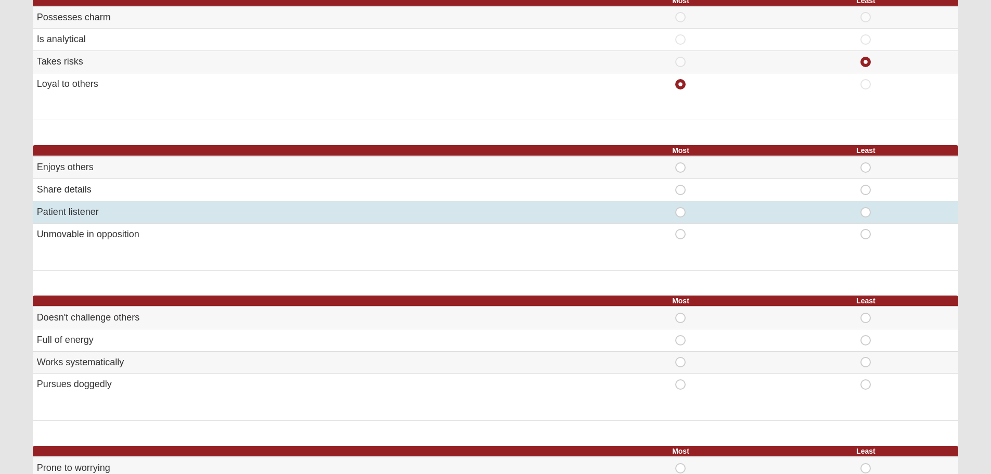
click at [672, 212] on div "Most" at bounding box center [681, 212] width 173 height 10
click at [681, 207] on span "Most" at bounding box center [681, 207] width 0 height 0
click at [681, 213] on input "Most" at bounding box center [684, 212] width 7 height 10
radio input "true"
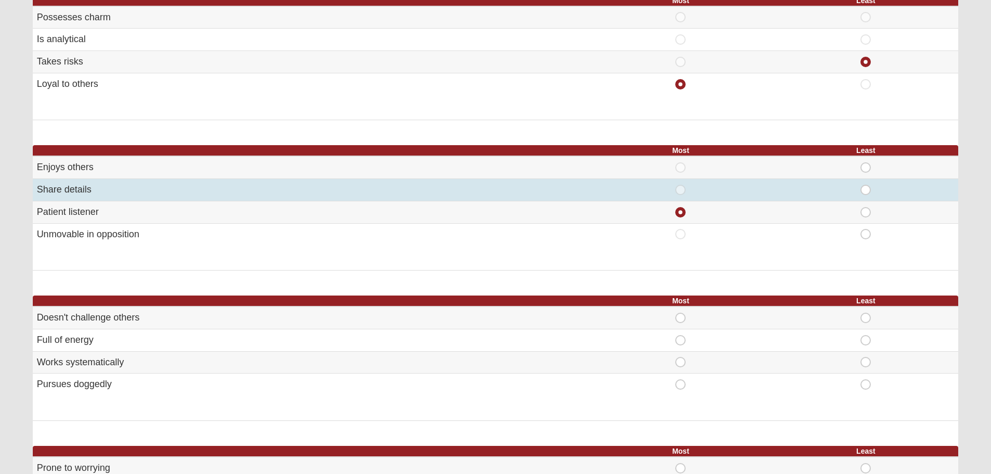
click at [676, 195] on td "Most" at bounding box center [681, 190] width 185 height 22
click at [681, 185] on span "Most" at bounding box center [681, 185] width 0 height 0
click at [681, 191] on input "Most" at bounding box center [684, 190] width 7 height 10
radio input "true"
radio input "false"
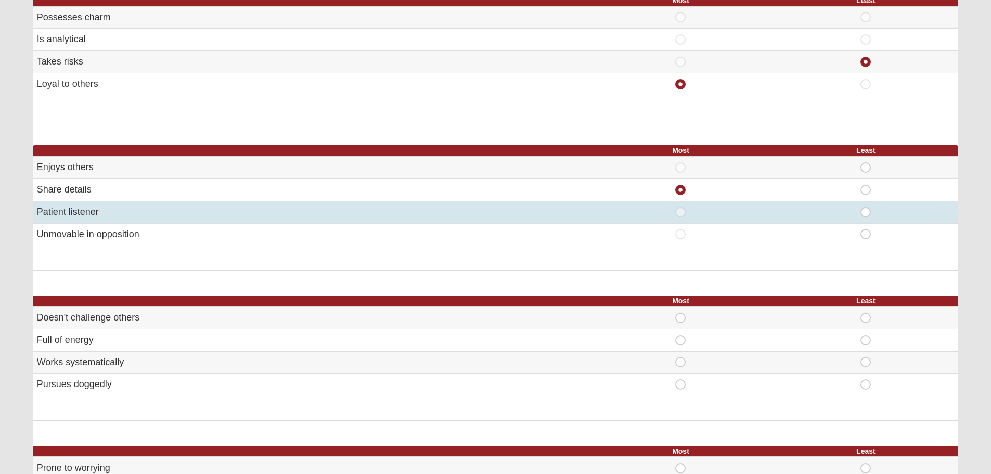
click at [866, 207] on span "Least" at bounding box center [866, 207] width 0 height 0
click at [870, 211] on input "Least" at bounding box center [869, 212] width 7 height 10
radio input "true"
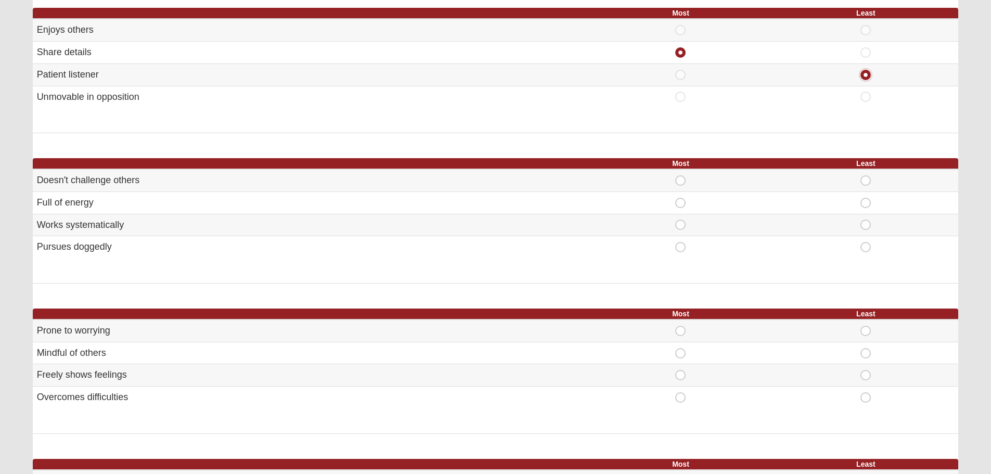
scroll to position [312, 0]
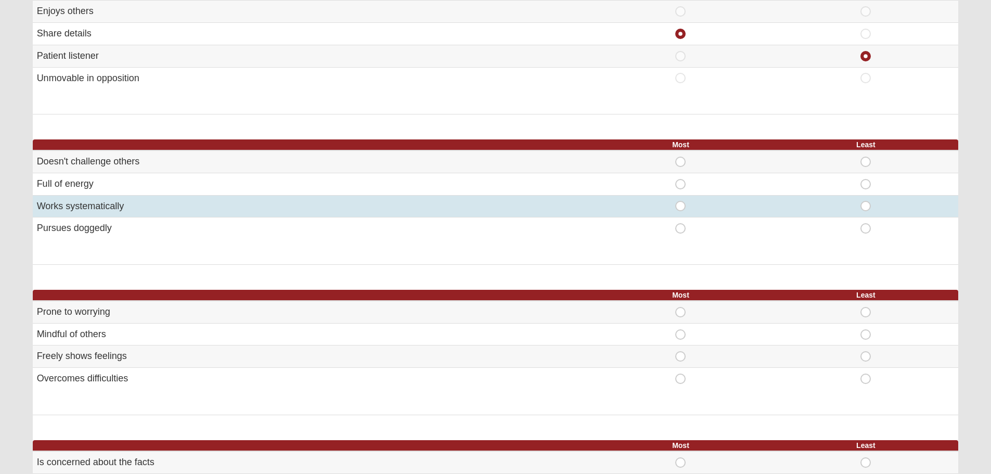
click at [681, 201] on span "Most" at bounding box center [681, 201] width 0 height 0
click at [681, 208] on input "Most" at bounding box center [684, 206] width 7 height 10
radio input "true"
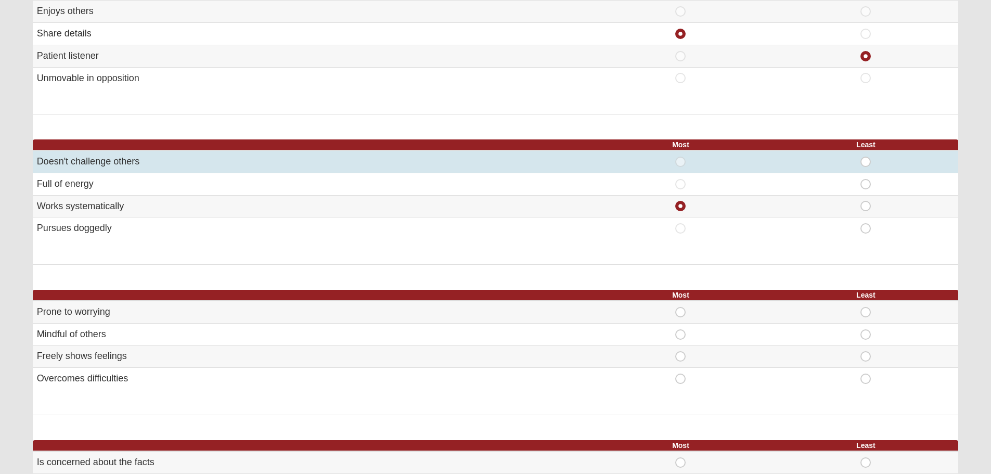
click at [866, 157] on span "Least" at bounding box center [866, 157] width 0 height 0
click at [866, 161] on input "Least" at bounding box center [869, 162] width 7 height 10
radio input "true"
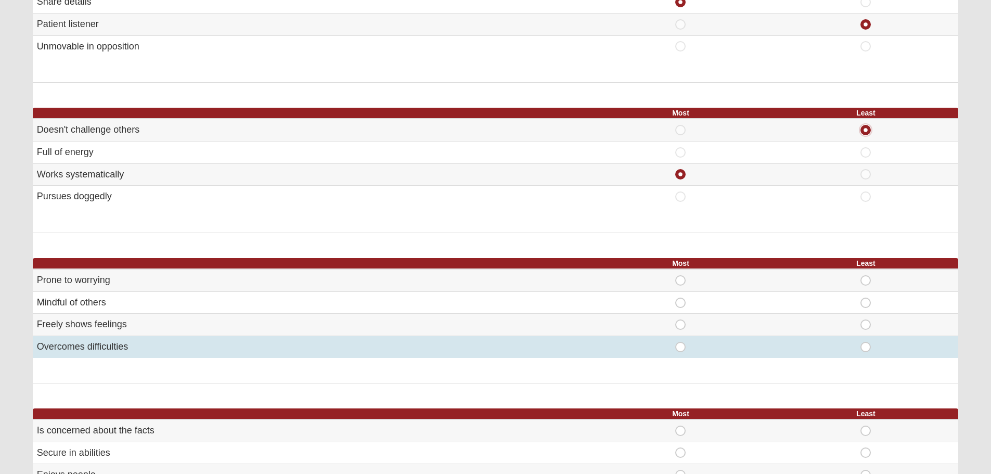
scroll to position [468, 0]
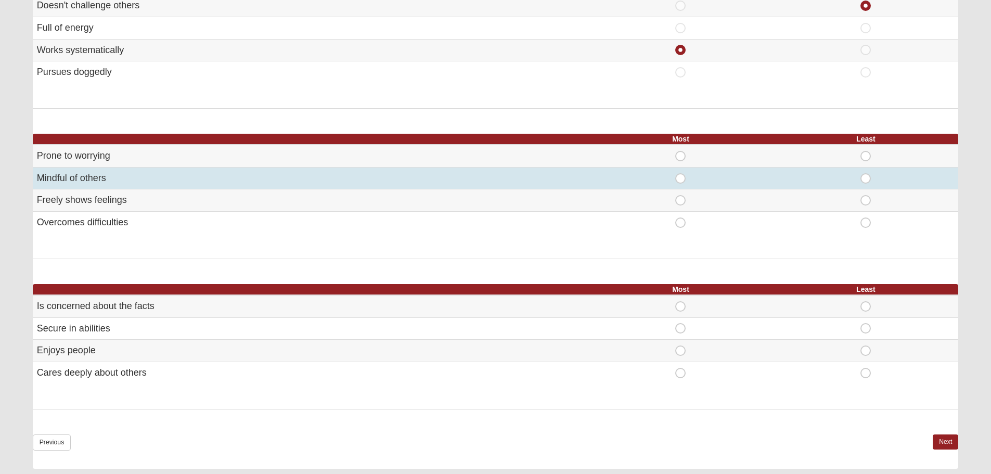
click at [681, 173] on span "Most" at bounding box center [681, 173] width 0 height 0
click at [681, 177] on input "Most" at bounding box center [684, 178] width 7 height 10
radio input "true"
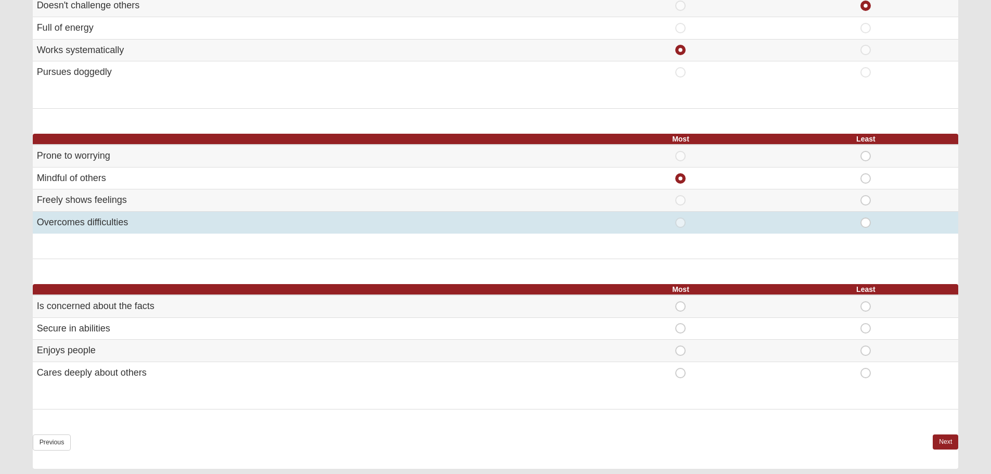
click at [866, 218] on span "Least" at bounding box center [866, 218] width 0 height 0
click at [866, 223] on input "Least" at bounding box center [869, 223] width 7 height 10
radio input "true"
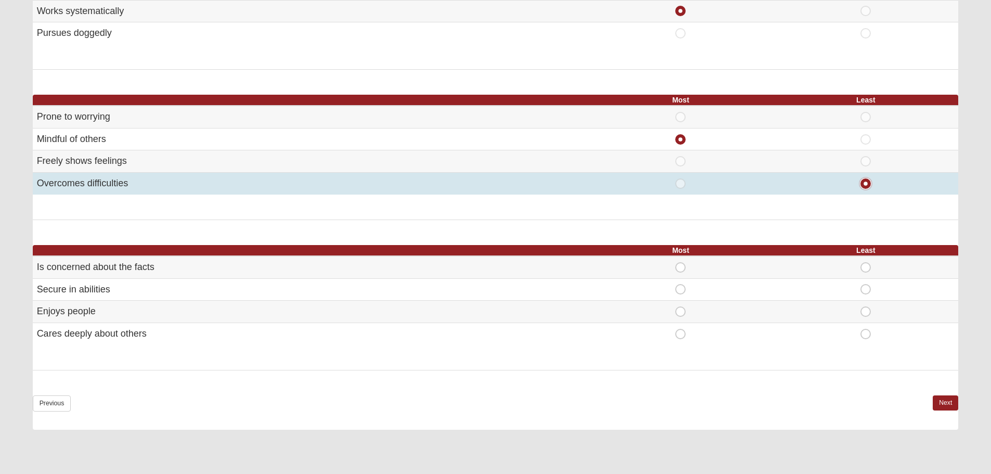
scroll to position [572, 0]
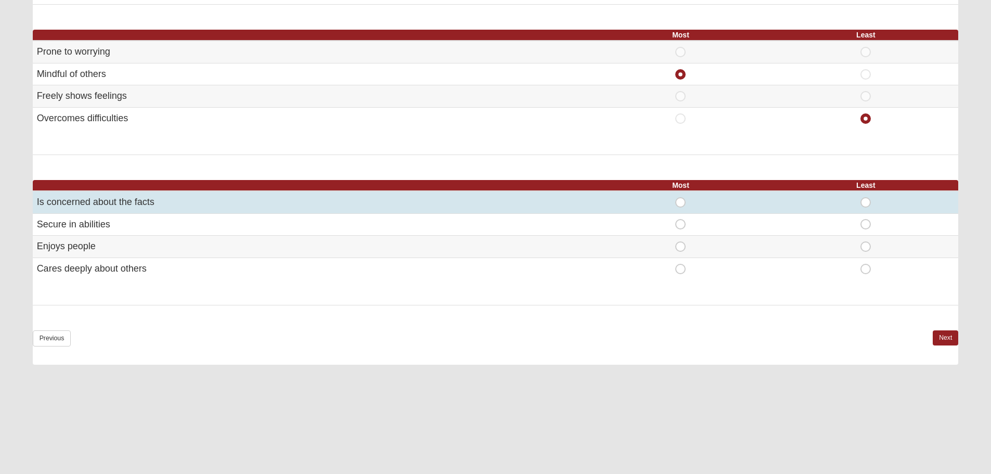
drag, startPoint x: 681, startPoint y: 200, endPoint x: 690, endPoint y: 201, distance: 9.0
click at [681, 197] on span "Most" at bounding box center [681, 197] width 0 height 0
click at [683, 201] on input "Most" at bounding box center [684, 202] width 7 height 10
radio input "true"
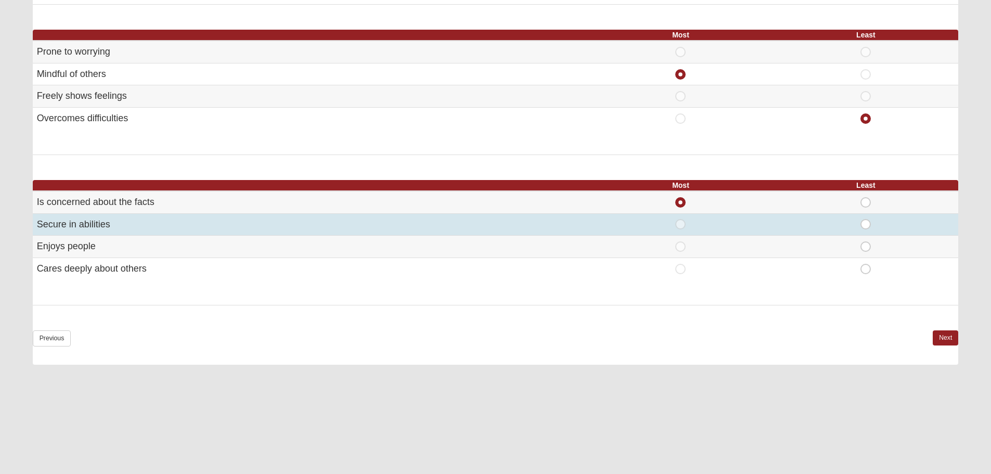
click at [872, 226] on div "Least" at bounding box center [866, 224] width 173 height 10
click at [866, 219] on span "Least" at bounding box center [866, 219] width 0 height 0
click at [871, 224] on input "Least" at bounding box center [869, 224] width 7 height 10
radio input "true"
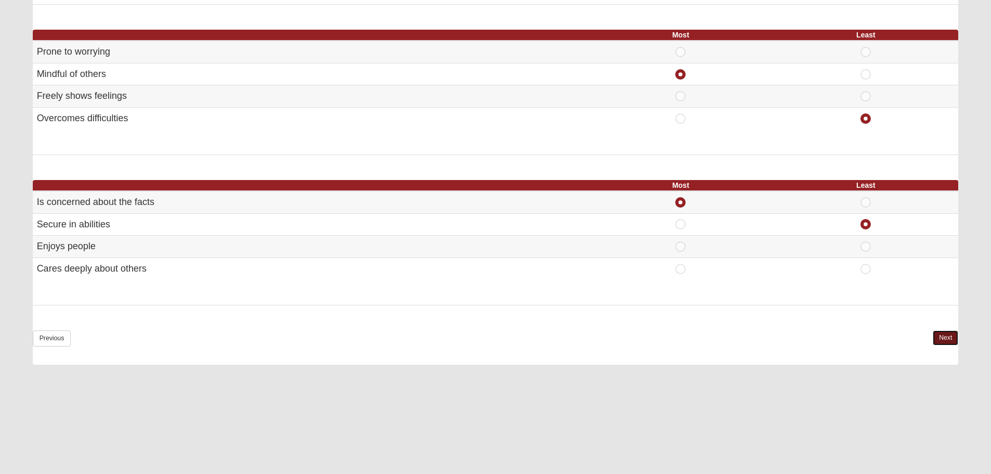
click at [947, 339] on link "Next" at bounding box center [945, 337] width 25 height 15
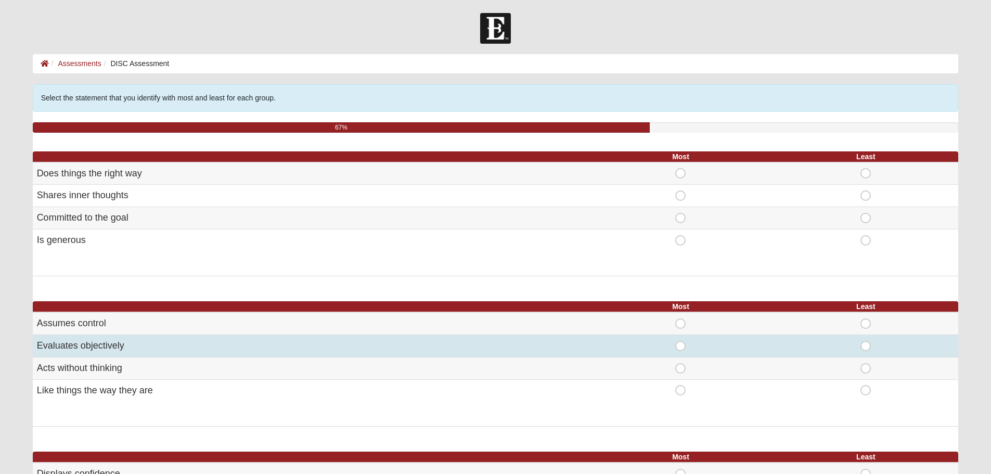
click at [681, 341] on span "Most" at bounding box center [681, 341] width 0 height 0
click at [681, 346] on input "Most" at bounding box center [684, 346] width 7 height 10
radio input "true"
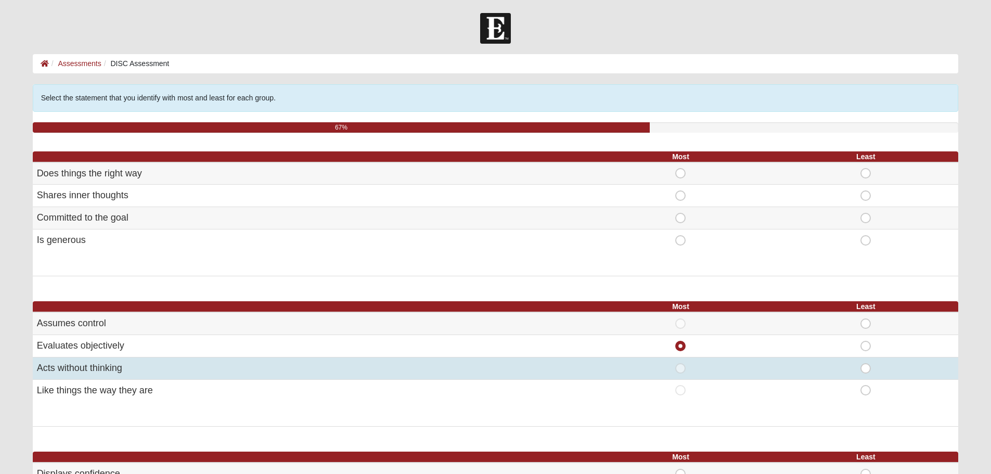
click at [866, 363] on span "Least" at bounding box center [866, 363] width 0 height 0
click at [867, 369] on input "Least" at bounding box center [869, 368] width 7 height 10
radio input "true"
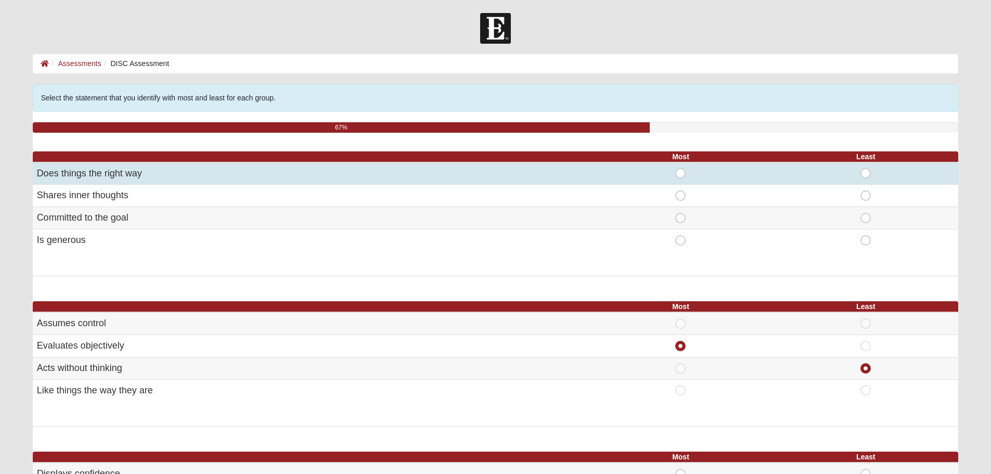
click at [681, 168] on span "Most" at bounding box center [681, 168] width 0 height 0
click at [684, 172] on input "Most" at bounding box center [684, 173] width 7 height 10
radio input "true"
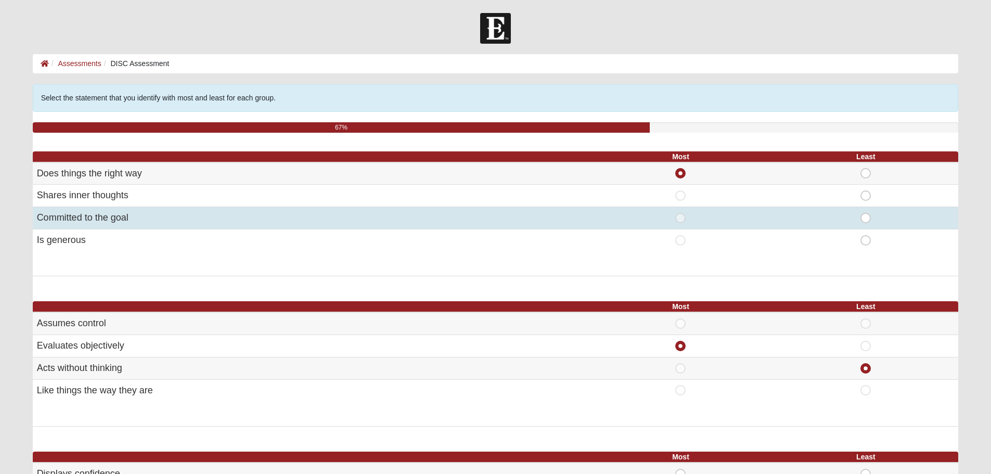
click at [866, 213] on span "Least" at bounding box center [866, 213] width 0 height 0
click at [867, 221] on input "Least" at bounding box center [869, 218] width 7 height 10
radio input "true"
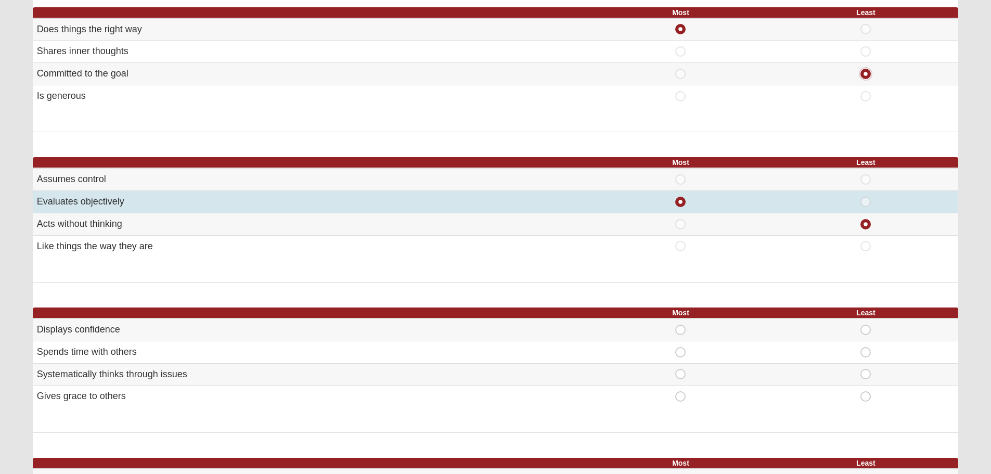
scroll to position [260, 0]
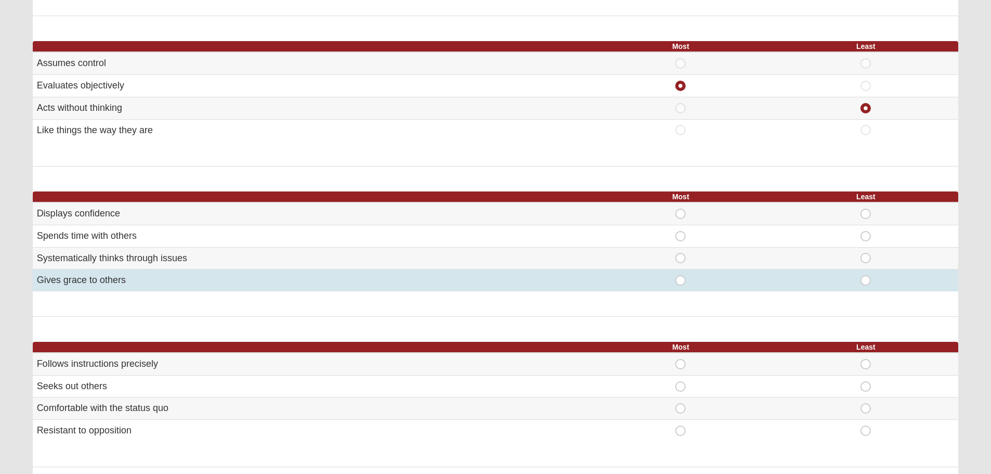
click at [681, 275] on span "Most" at bounding box center [681, 275] width 0 height 0
click at [681, 278] on input "Most" at bounding box center [684, 280] width 7 height 10
radio input "true"
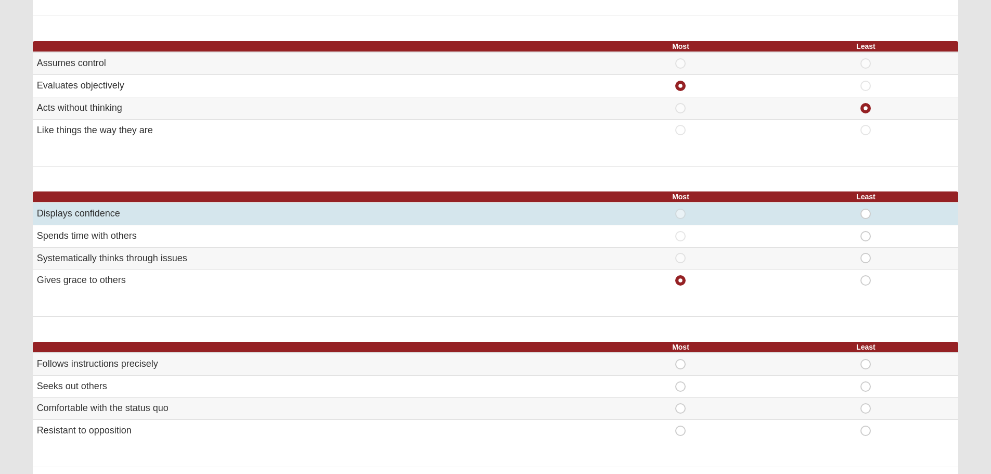
click at [866, 209] on span "Least" at bounding box center [866, 209] width 0 height 0
click at [870, 215] on input "Least" at bounding box center [869, 214] width 7 height 10
radio input "true"
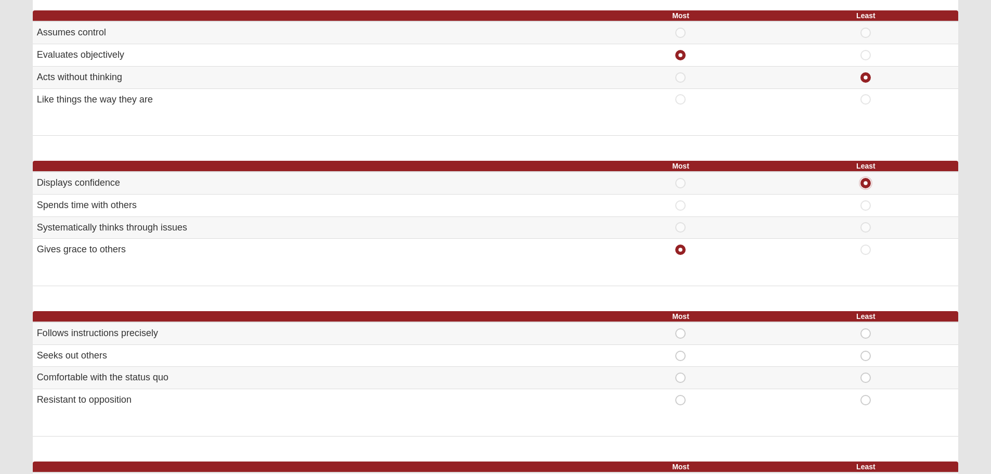
scroll to position [468, 0]
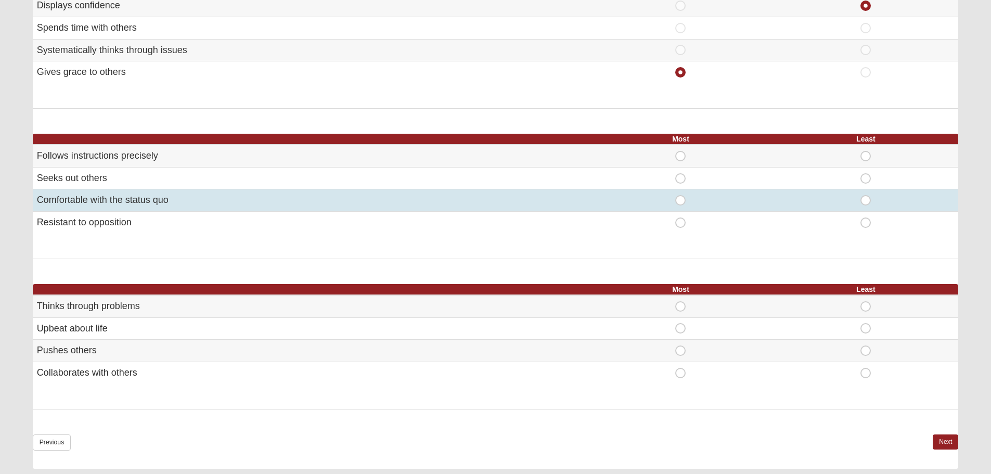
click at [681, 195] on span "Most" at bounding box center [681, 195] width 0 height 0
click at [681, 201] on input "Most" at bounding box center [684, 200] width 7 height 10
radio input "true"
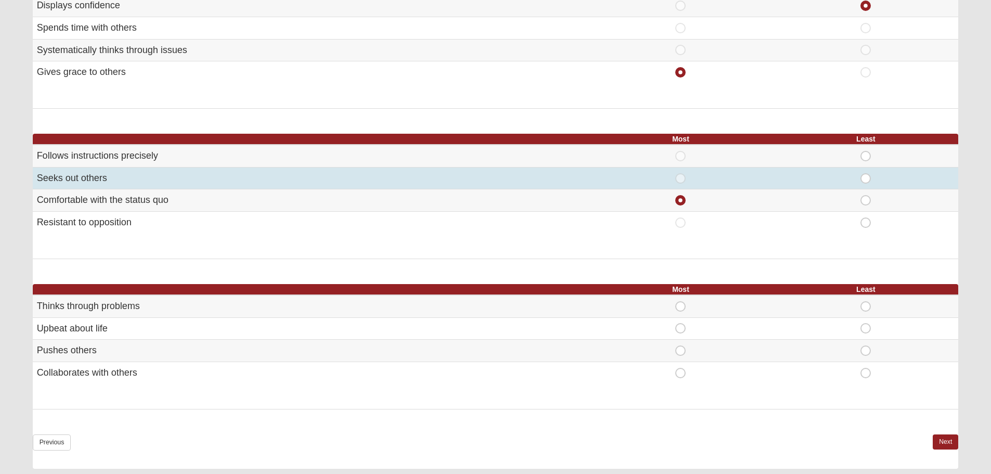
click at [866, 173] on span "Least" at bounding box center [866, 173] width 0 height 0
click at [869, 177] on input "Least" at bounding box center [869, 178] width 7 height 10
radio input "true"
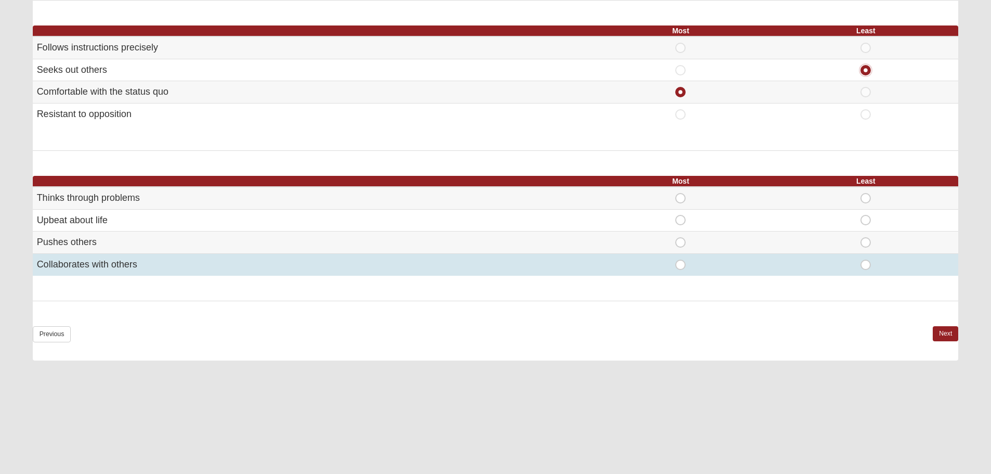
scroll to position [605, 0]
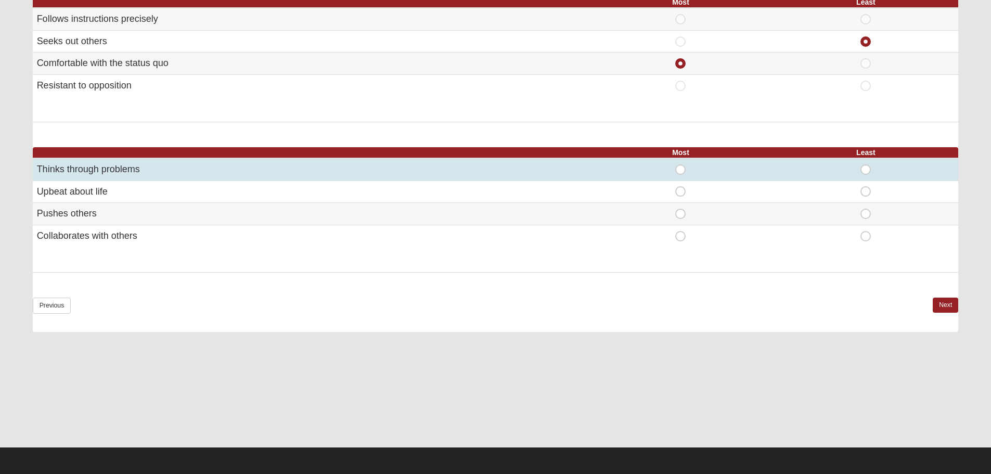
click at [671, 169] on div "Most" at bounding box center [681, 169] width 173 height 10
click at [681, 164] on span "Most" at bounding box center [681, 164] width 0 height 0
click at [681, 170] on input "Most" at bounding box center [684, 169] width 7 height 10
radio input "true"
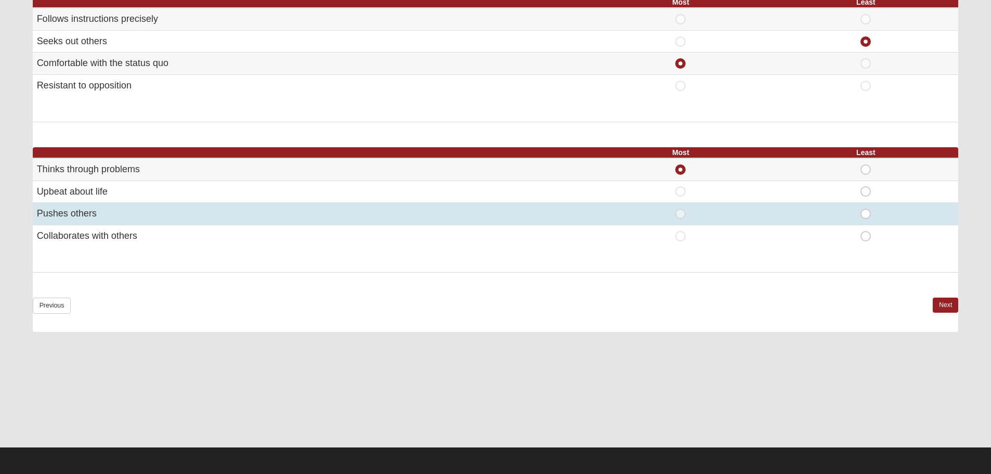
click at [866, 209] on span "Least" at bounding box center [866, 209] width 0 height 0
click at [866, 213] on input "Least" at bounding box center [869, 214] width 7 height 10
radio input "true"
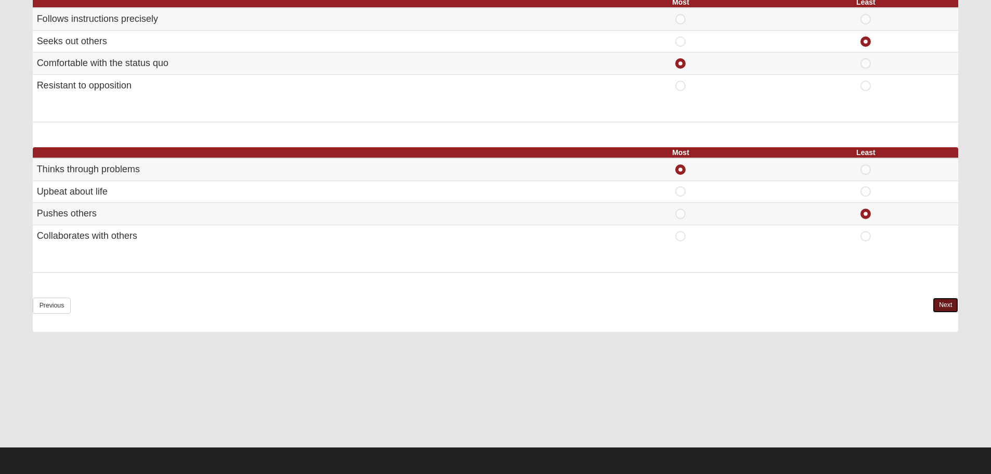
click at [945, 304] on link "Next" at bounding box center [945, 305] width 25 height 15
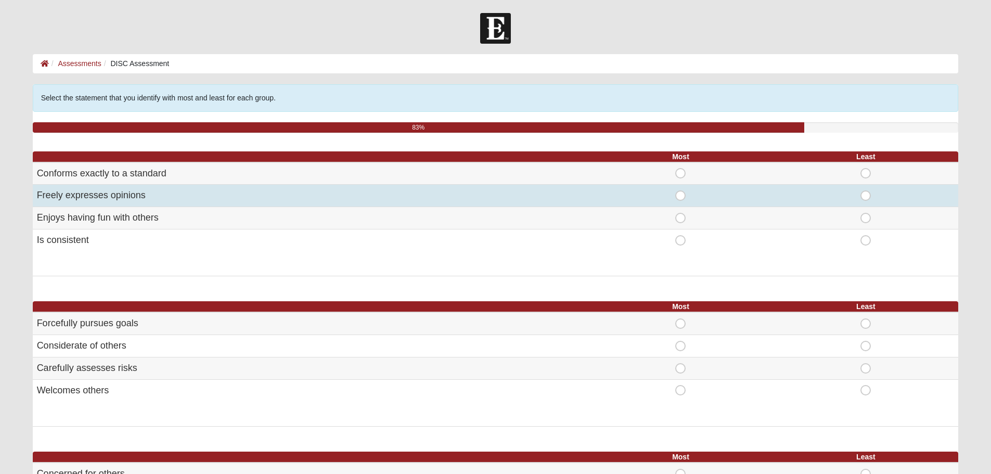
click at [681, 190] on span "Most" at bounding box center [681, 190] width 0 height 0
click at [681, 195] on input "Most" at bounding box center [684, 195] width 7 height 10
radio input "true"
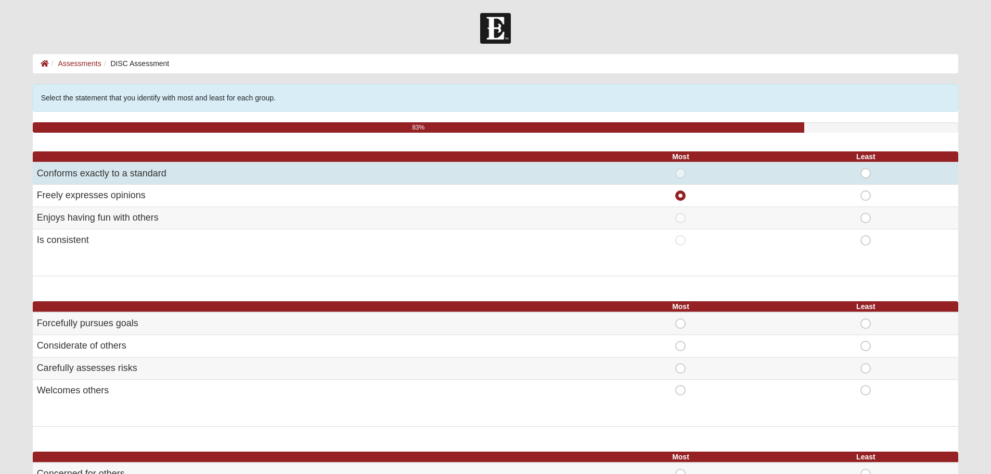
click at [866, 168] on span "Least" at bounding box center [866, 168] width 0 height 0
click at [866, 172] on input "Least" at bounding box center [869, 173] width 7 height 10
radio input "true"
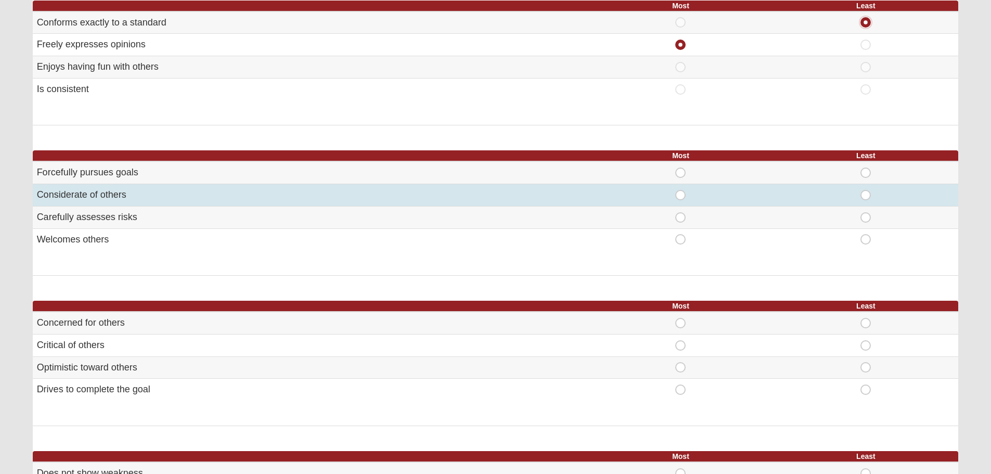
scroll to position [156, 0]
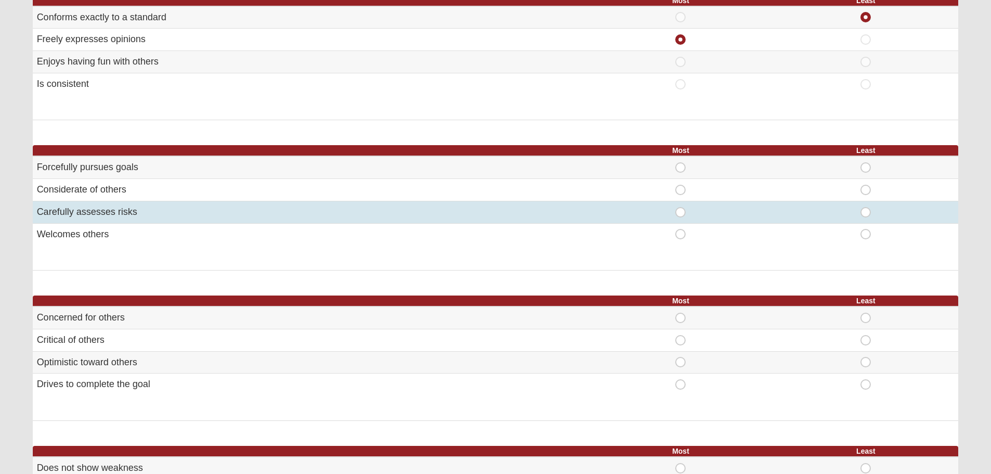
click at [681, 207] on span "Most" at bounding box center [681, 207] width 0 height 0
click at [684, 214] on input "Most" at bounding box center [684, 212] width 7 height 10
radio input "true"
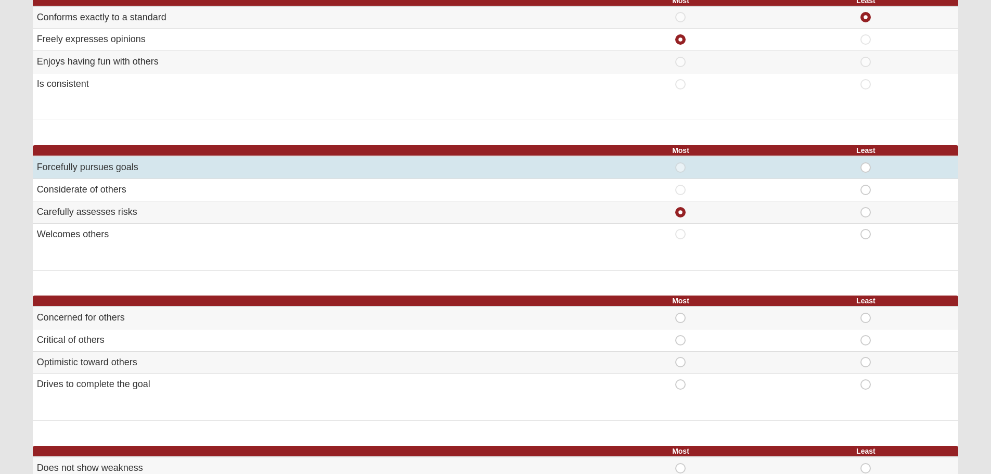
click at [872, 167] on div "Least" at bounding box center [866, 167] width 173 height 10
click at [866, 162] on span "Least" at bounding box center [866, 162] width 0 height 0
click at [869, 170] on input "Least" at bounding box center [869, 167] width 7 height 10
radio input "true"
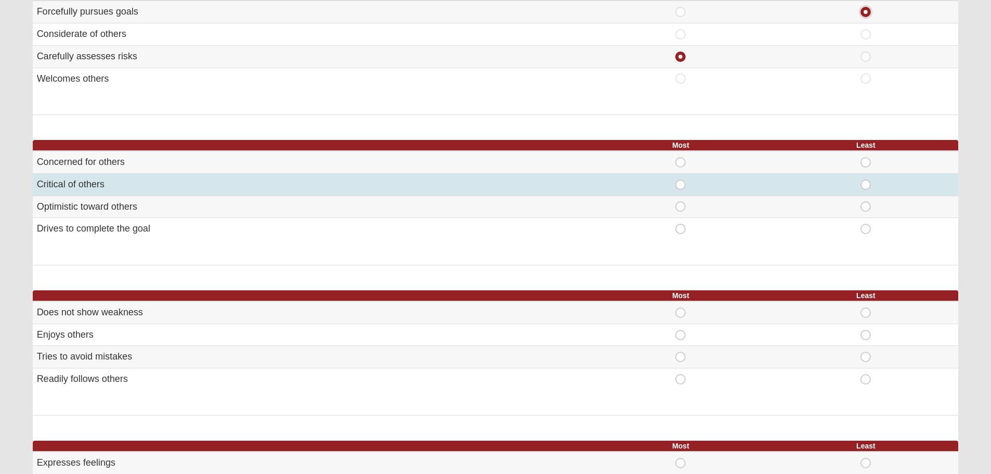
scroll to position [312, 0]
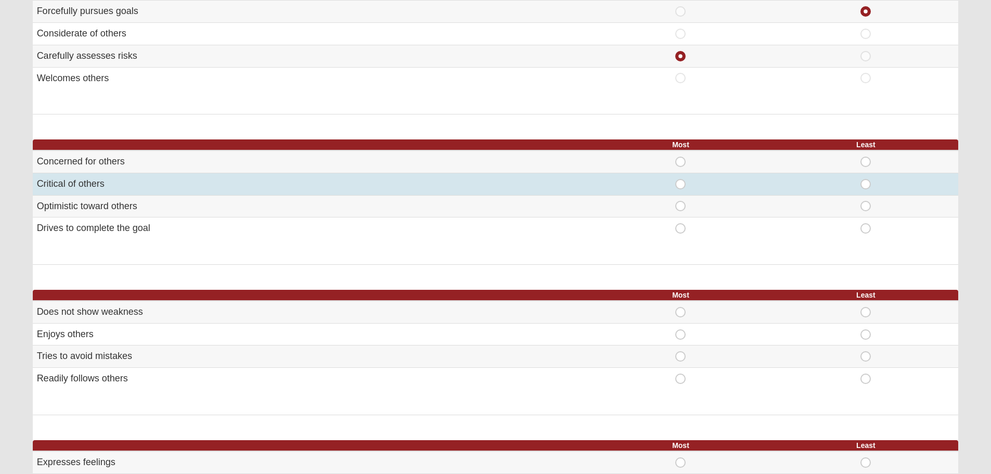
click at [866, 179] on span "Least" at bounding box center [866, 179] width 0 height 0
click at [866, 182] on input "Least" at bounding box center [869, 184] width 7 height 10
radio input "true"
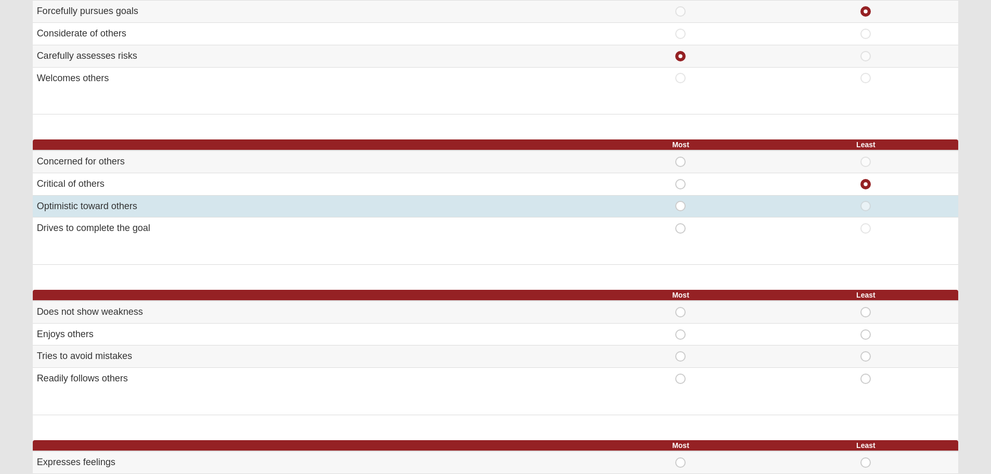
click at [681, 201] on span "Most" at bounding box center [681, 201] width 0 height 0
click at [682, 206] on input "Most" at bounding box center [684, 206] width 7 height 10
radio input "true"
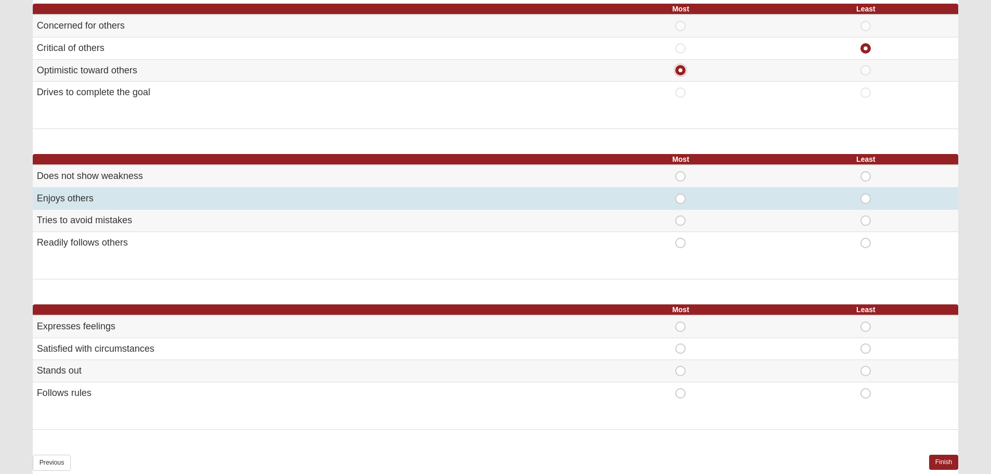
scroll to position [468, 0]
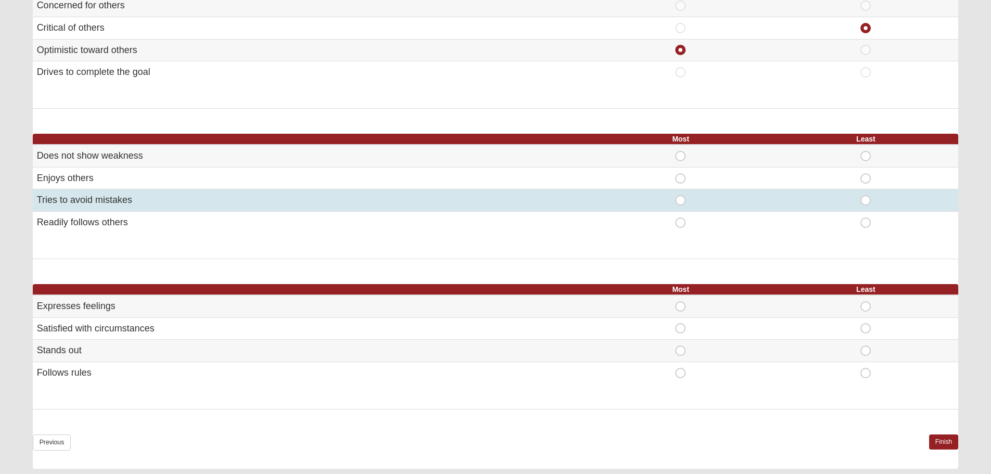
click at [877, 202] on div "Least" at bounding box center [866, 200] width 173 height 10
click at [681, 195] on span "Most" at bounding box center [681, 195] width 0 height 0
click at [682, 202] on input "Most" at bounding box center [684, 200] width 7 height 10
radio input "true"
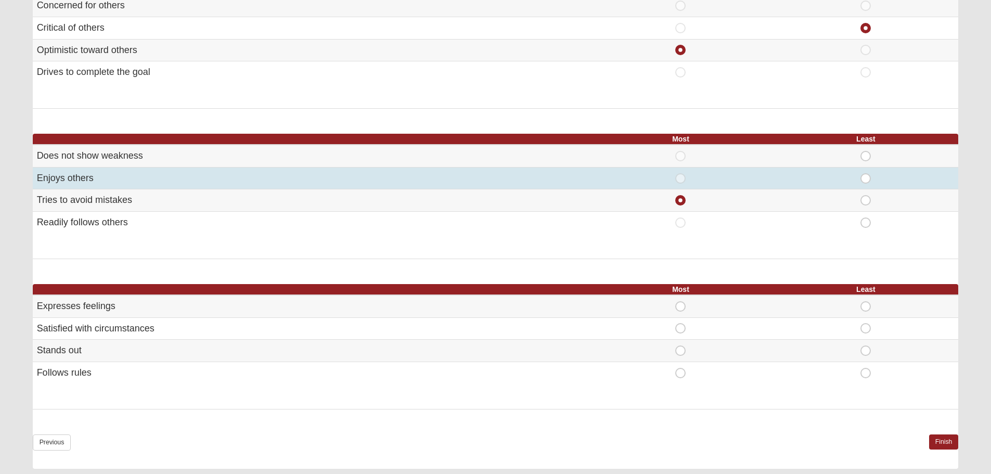
click at [866, 173] on span "Least" at bounding box center [866, 173] width 0 height 0
click at [866, 181] on input "Least" at bounding box center [869, 178] width 7 height 10
radio input "true"
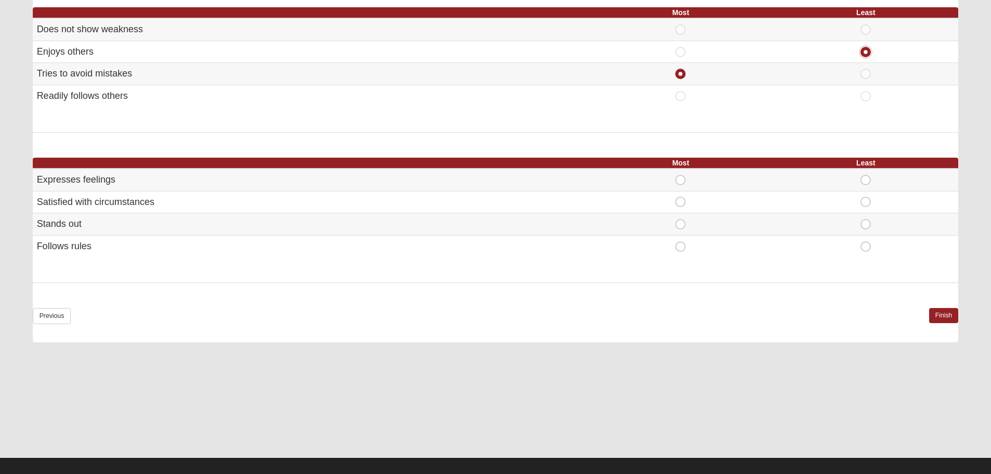
scroll to position [605, 0]
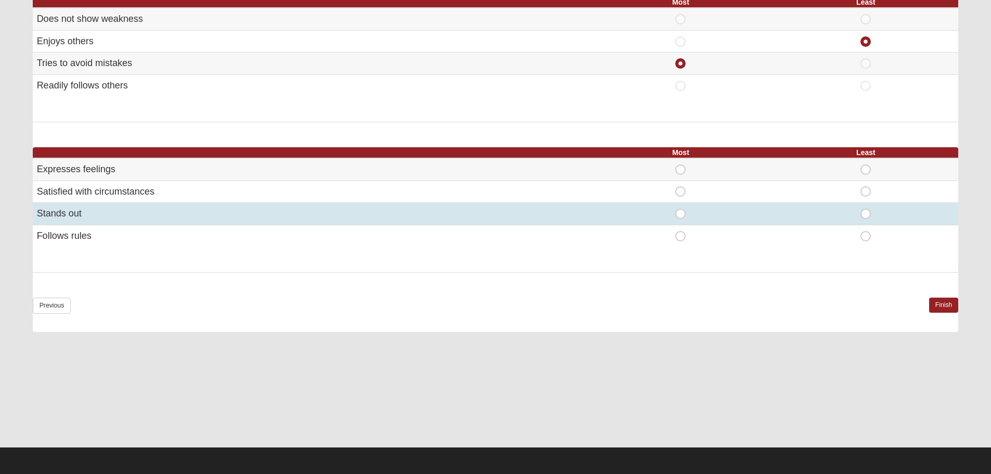
click at [866, 209] on span "Least" at bounding box center [866, 209] width 0 height 0
click at [871, 214] on input "Least" at bounding box center [869, 214] width 7 height 10
radio input "true"
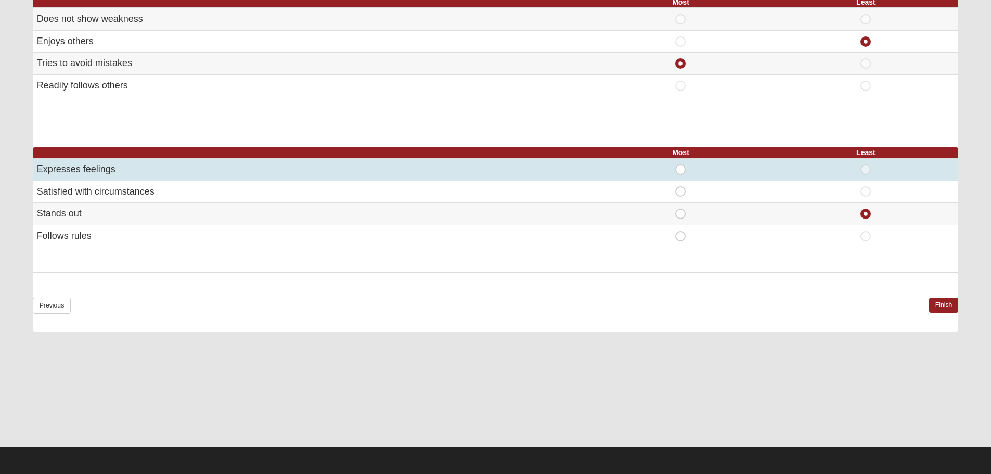
click at [668, 169] on div "Most" at bounding box center [681, 169] width 173 height 10
click at [681, 164] on span "Most" at bounding box center [681, 164] width 0 height 0
click at [681, 168] on input "Most" at bounding box center [684, 169] width 7 height 10
radio input "true"
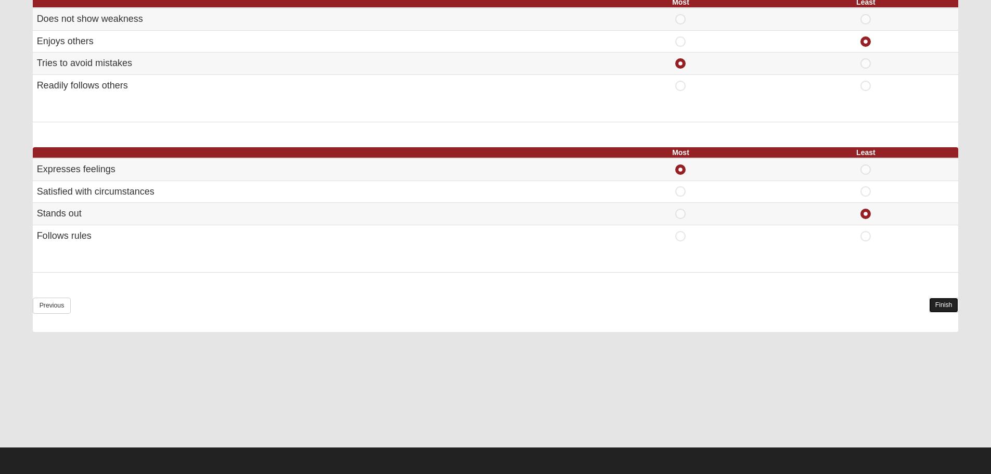
click at [948, 308] on link "Finish" at bounding box center [944, 305] width 30 height 15
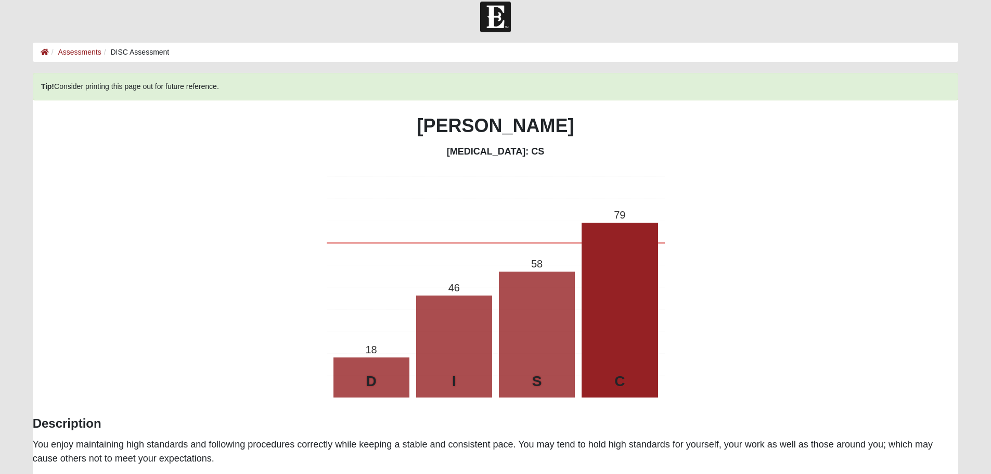
scroll to position [0, 0]
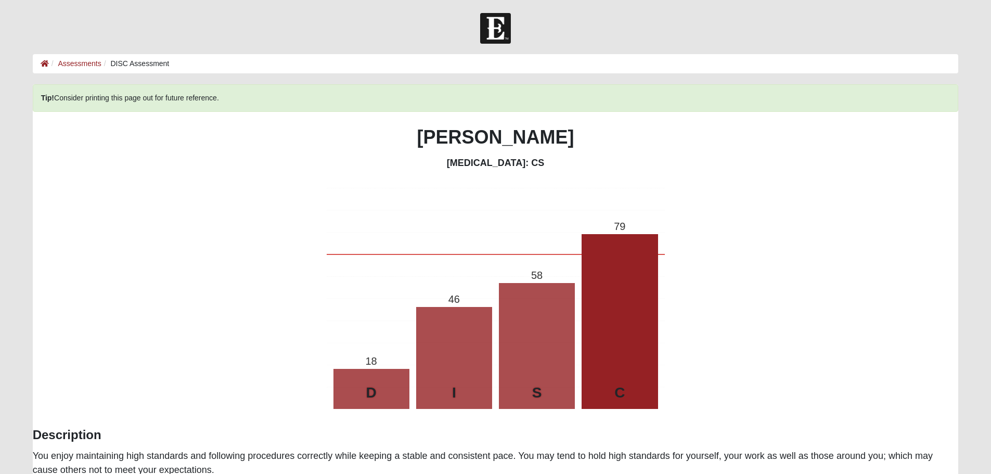
click at [49, 62] on li "Assessments" at bounding box center [75, 63] width 53 height 11
click at [44, 63] on icon at bounding box center [45, 63] width 8 height 7
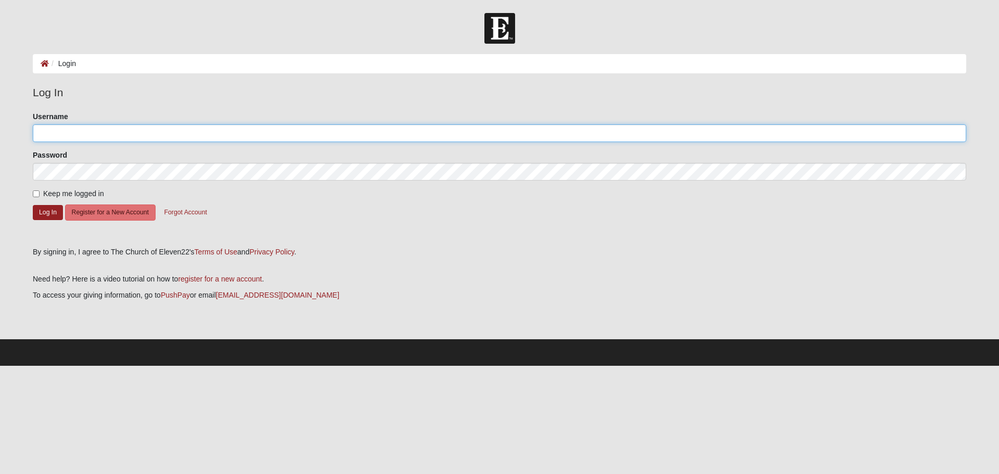
click at [213, 132] on input "Username" at bounding box center [500, 133] width 934 height 18
type input "[PERSON_NAME][EMAIL_ADDRESS][PERSON_NAME][DOMAIN_NAME]"
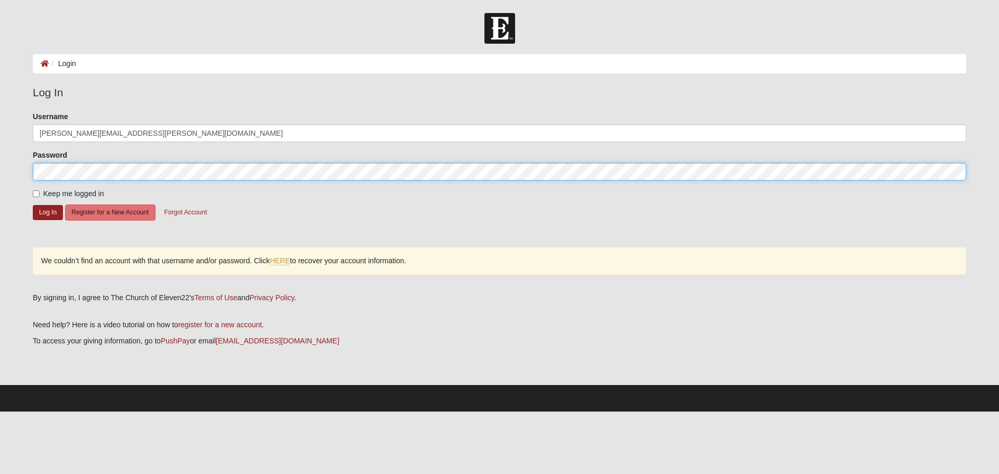
click at [0, 167] on html "Hello Bryan My Account Log Out Login Login Error" at bounding box center [499, 206] width 999 height 412
click at [33, 205] on button "Log In" at bounding box center [48, 212] width 30 height 15
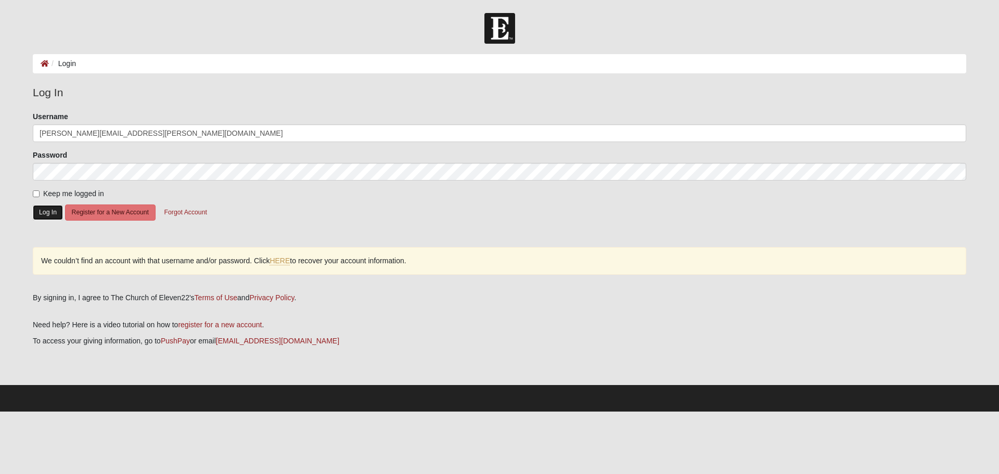
click at [35, 211] on button "Log In" at bounding box center [48, 212] width 30 height 15
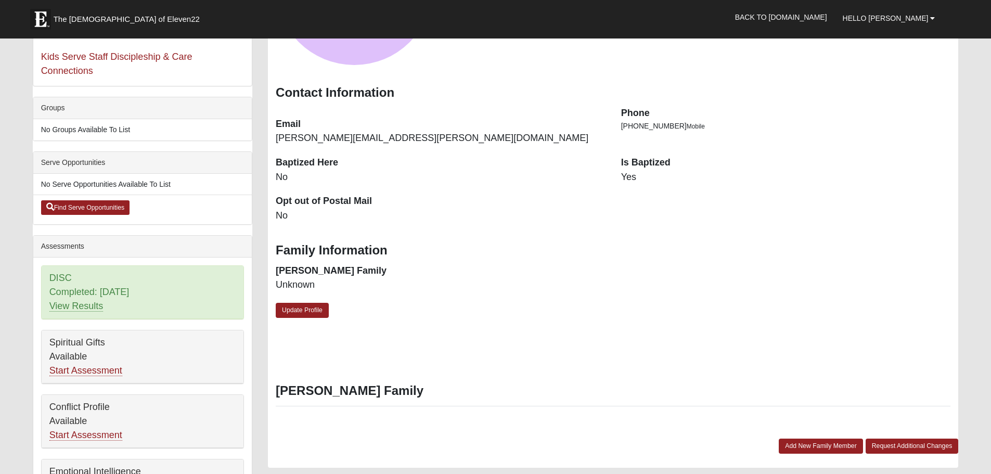
scroll to position [52, 0]
